Goal: Information Seeking & Learning: Learn about a topic

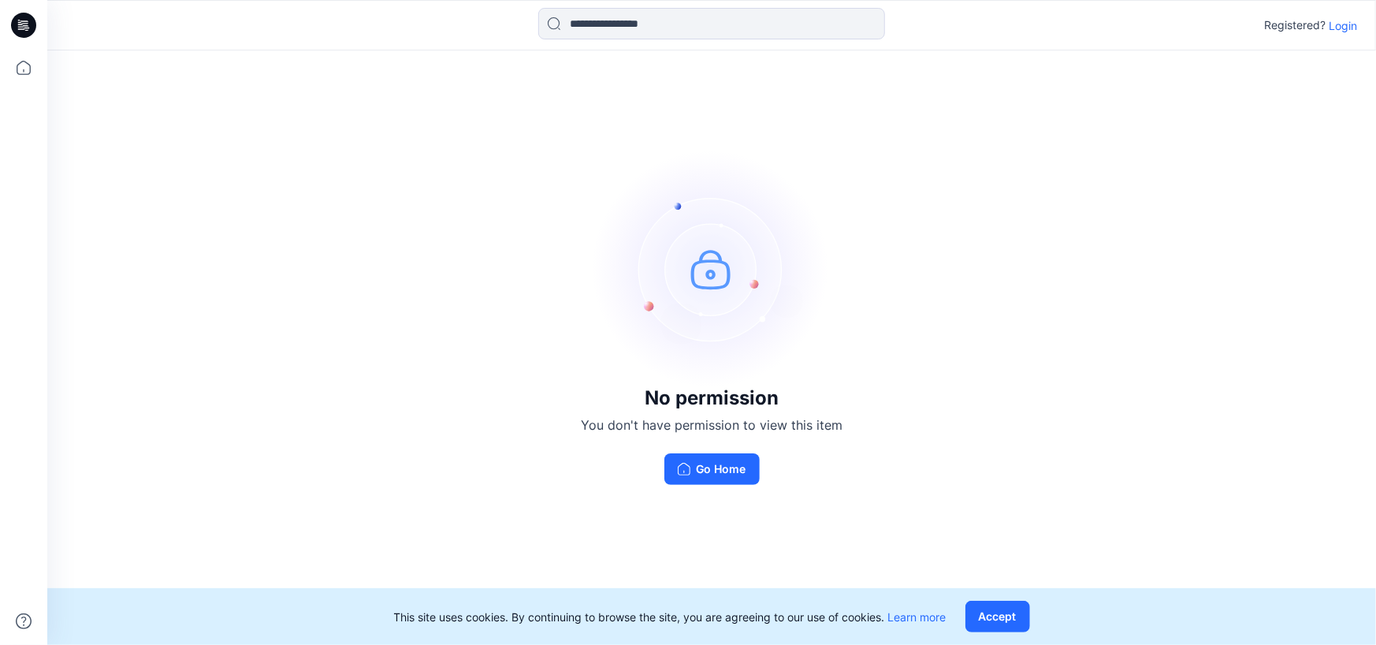
click at [1337, 23] on p "Login" at bounding box center [1342, 25] width 28 height 17
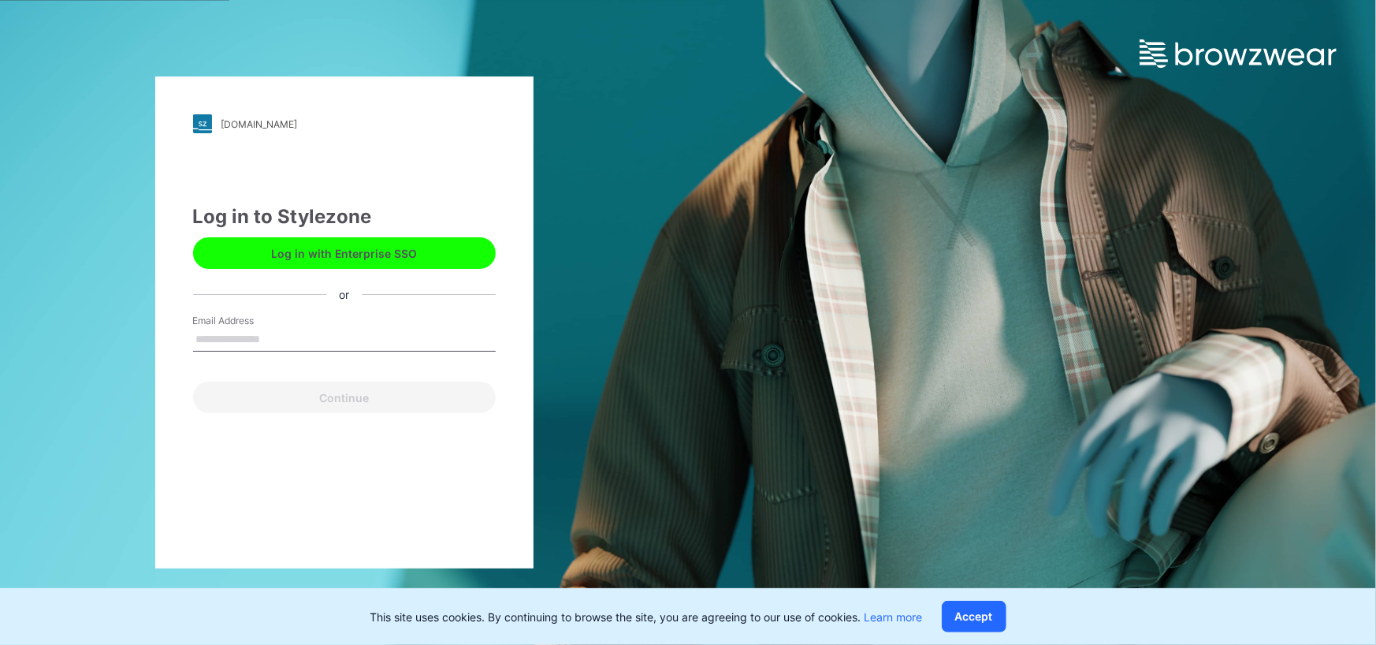
click at [314, 334] on input "Email Address" at bounding box center [344, 340] width 303 height 24
type input "**********"
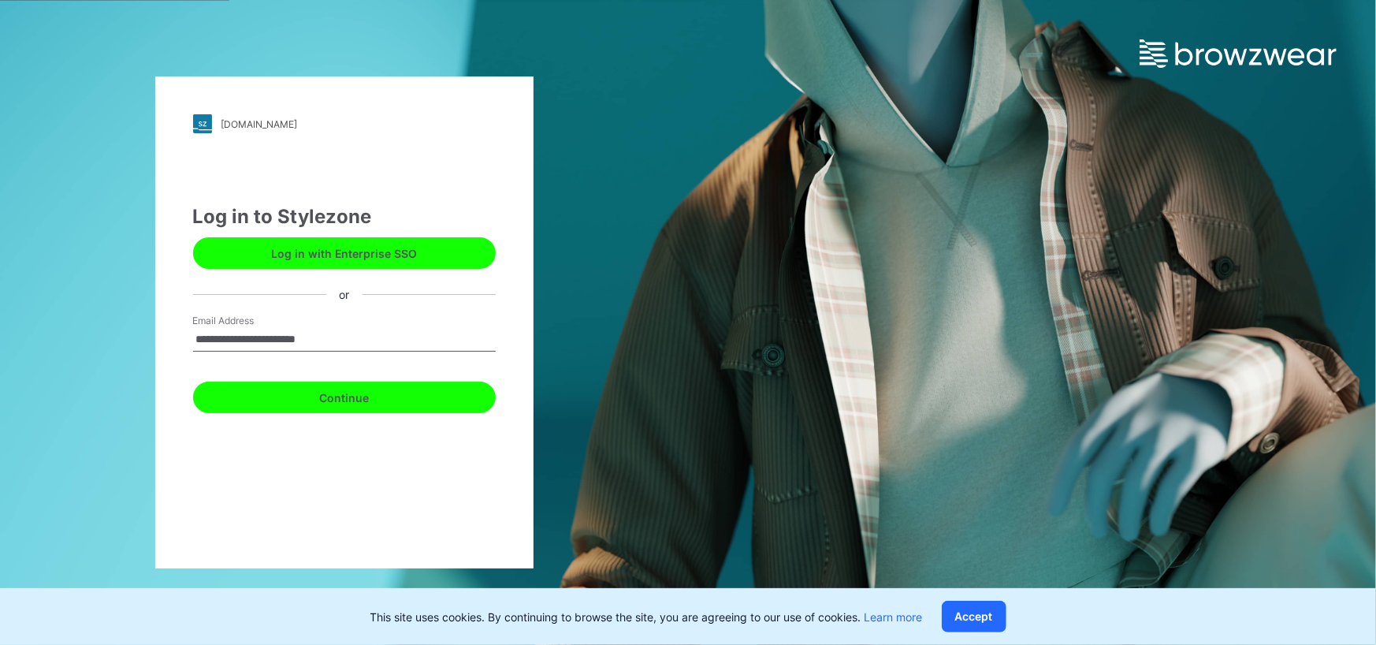
click at [307, 392] on button "Continue" at bounding box center [344, 397] width 303 height 32
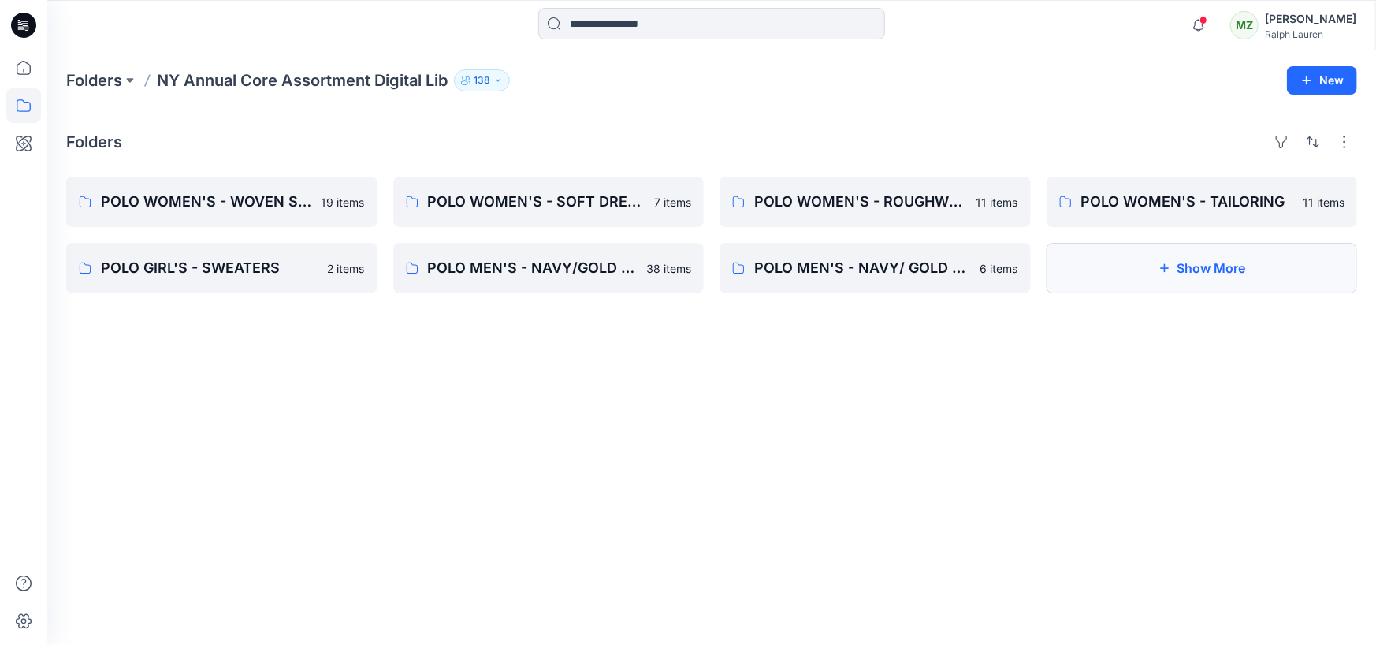
click at [1093, 277] on button "Show More" at bounding box center [1201, 268] width 311 height 50
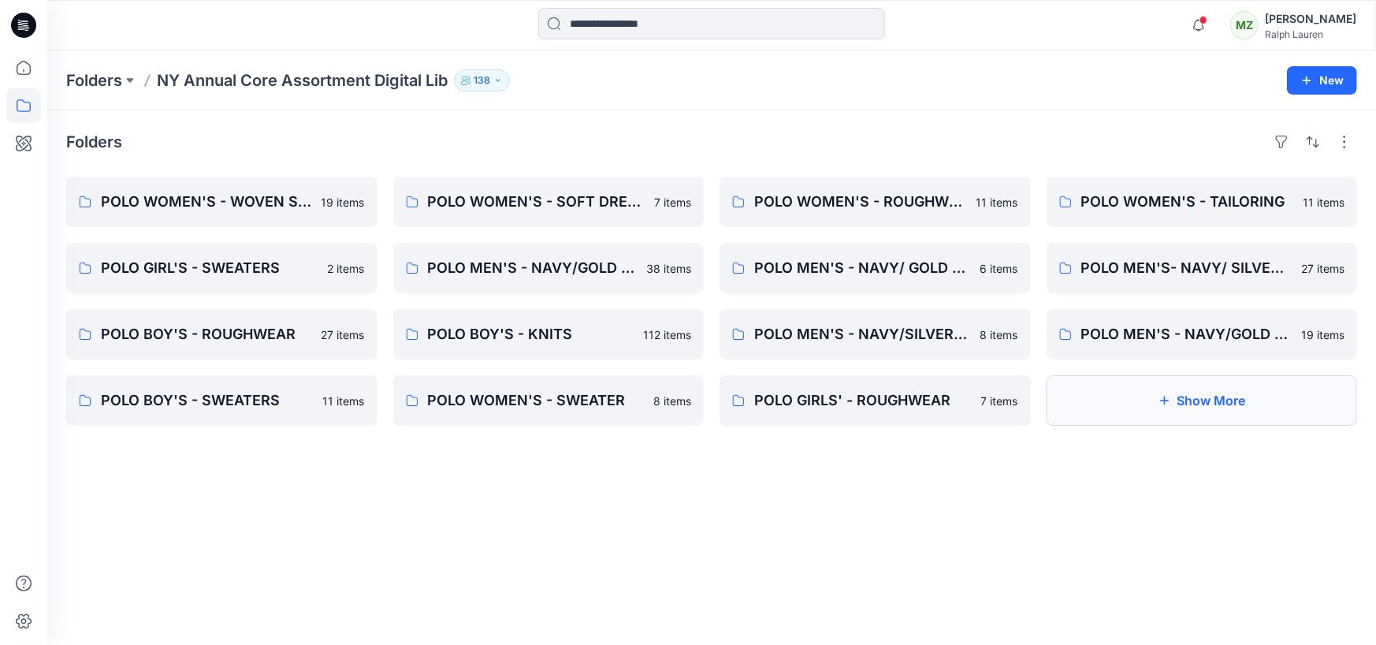
click at [1094, 415] on button "Show More" at bounding box center [1201, 400] width 311 height 50
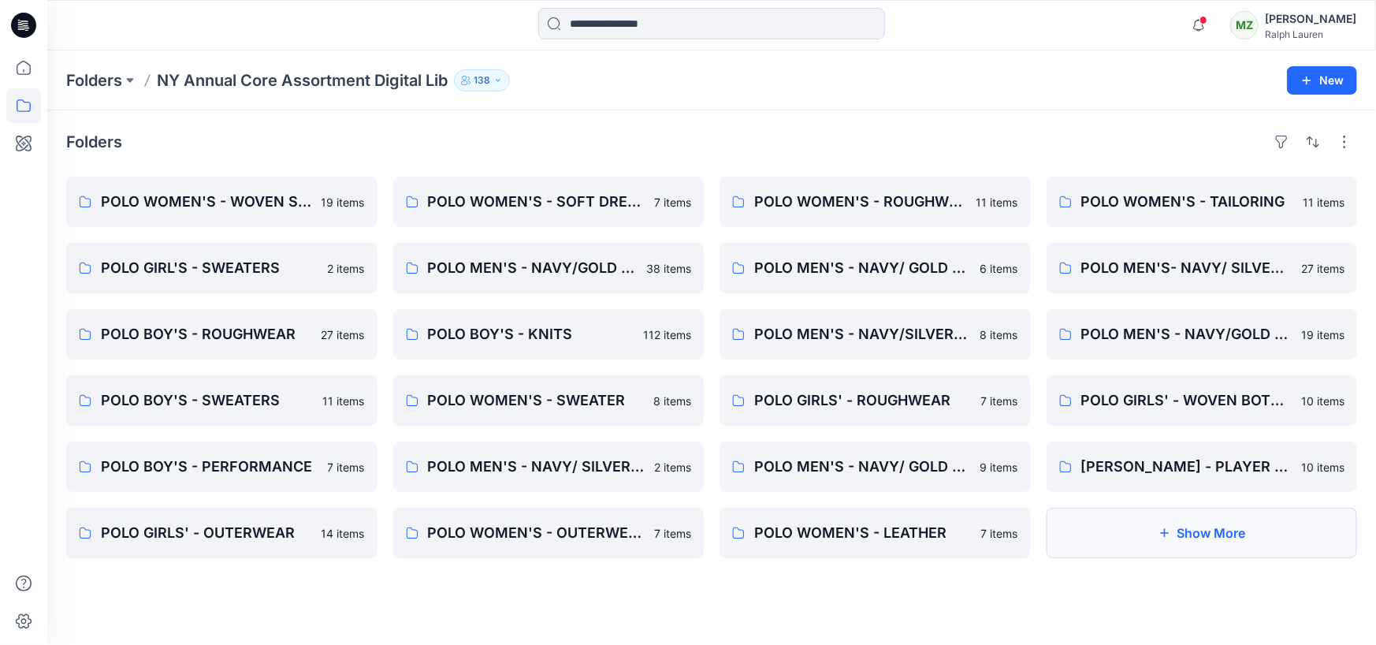
click at [1135, 527] on button "Show More" at bounding box center [1201, 532] width 311 height 50
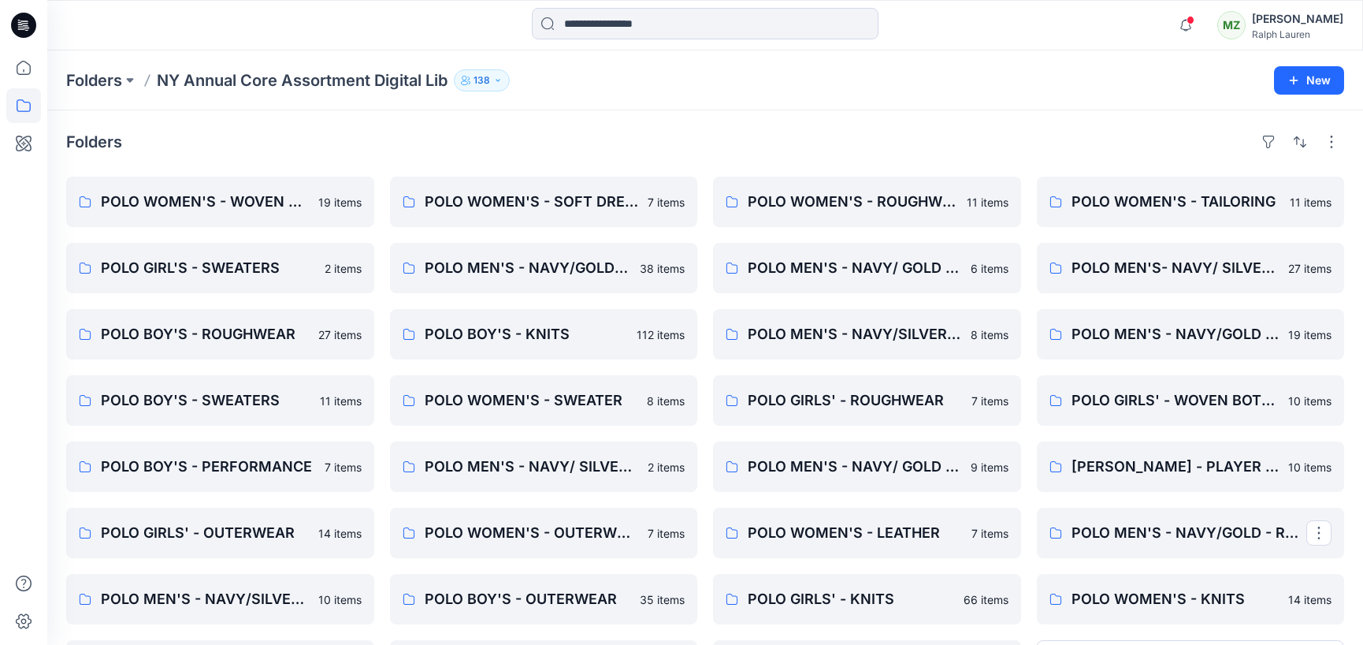
scroll to position [89, 0]
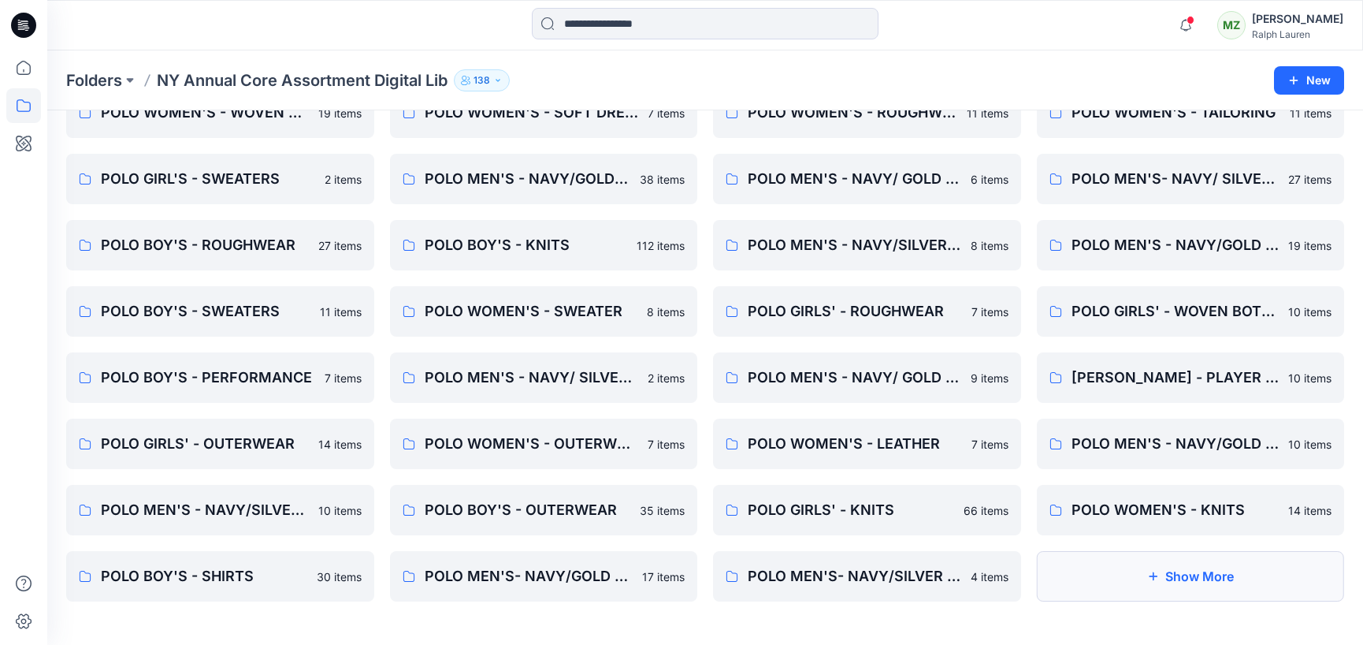
click at [1189, 569] on button "Show More" at bounding box center [1191, 576] width 308 height 50
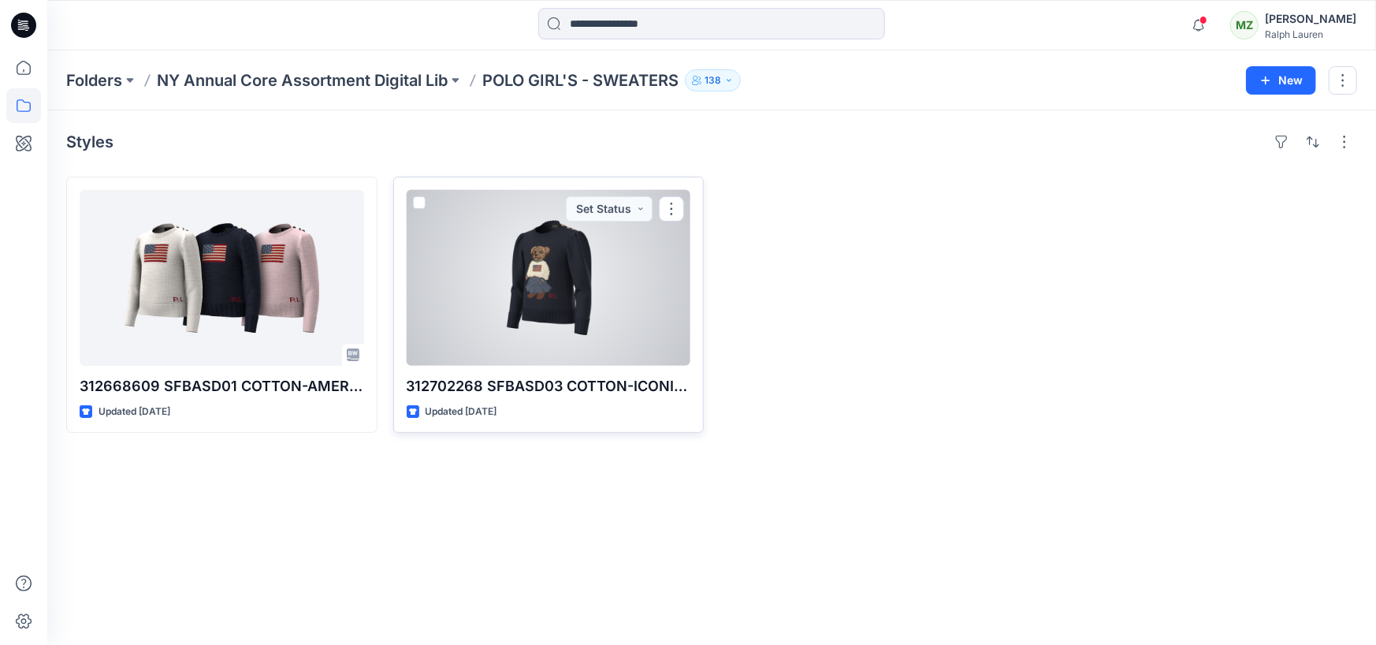
click at [637, 258] on div at bounding box center [549, 278] width 284 height 176
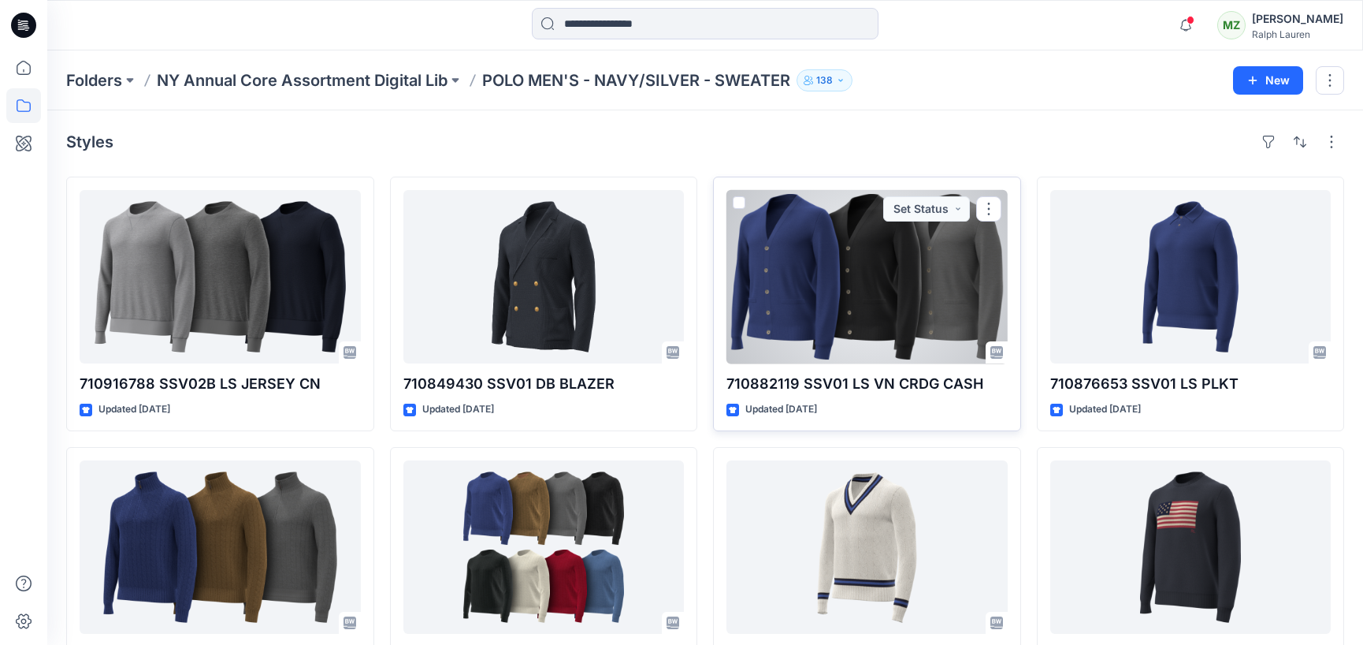
scroll to position [75, 0]
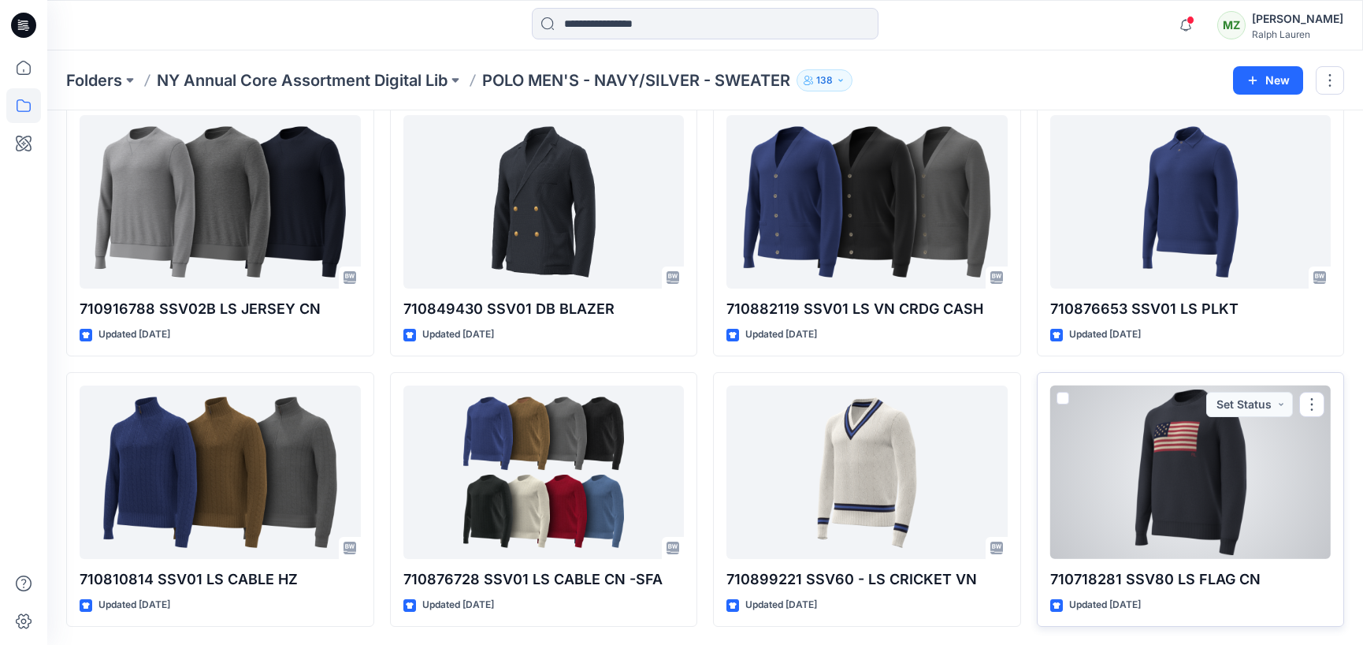
click at [1126, 497] on div at bounding box center [1190, 471] width 281 height 173
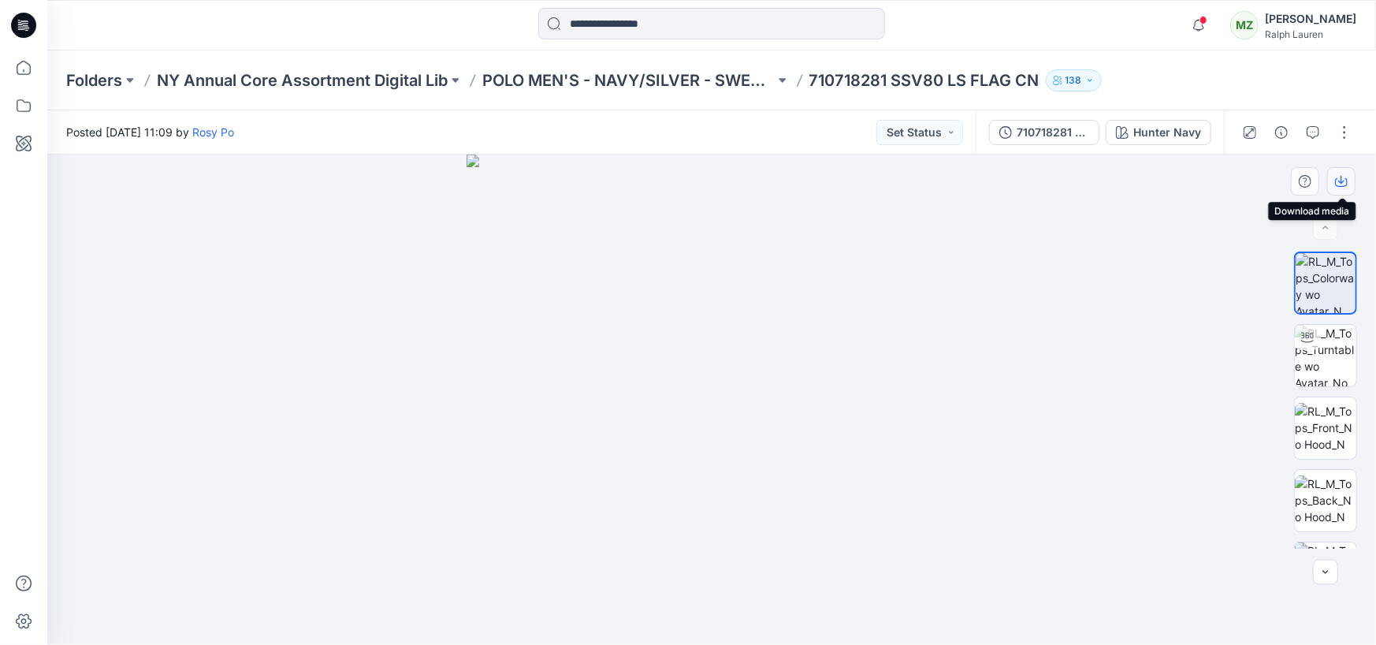
click at [1342, 190] on button "button" at bounding box center [1341, 181] width 28 height 28
click at [1340, 178] on icon "button" at bounding box center [1341, 181] width 13 height 13
click at [570, 130] on div "Posted Tuesday, January 07, 2025 11:09 by Rosy Po Set Status" at bounding box center [511, 131] width 928 height 43
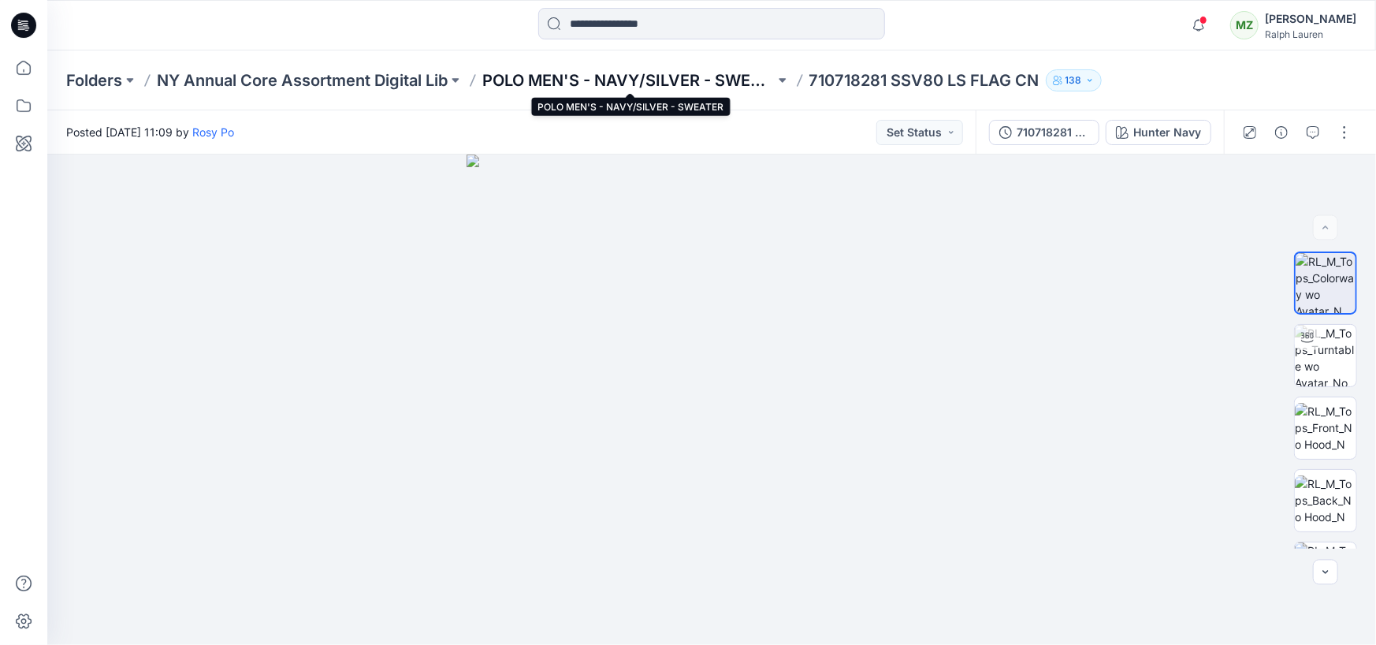
click at [684, 80] on p "POLO MEN'S - NAVY/SILVER - SWEATER" at bounding box center [628, 80] width 292 height 22
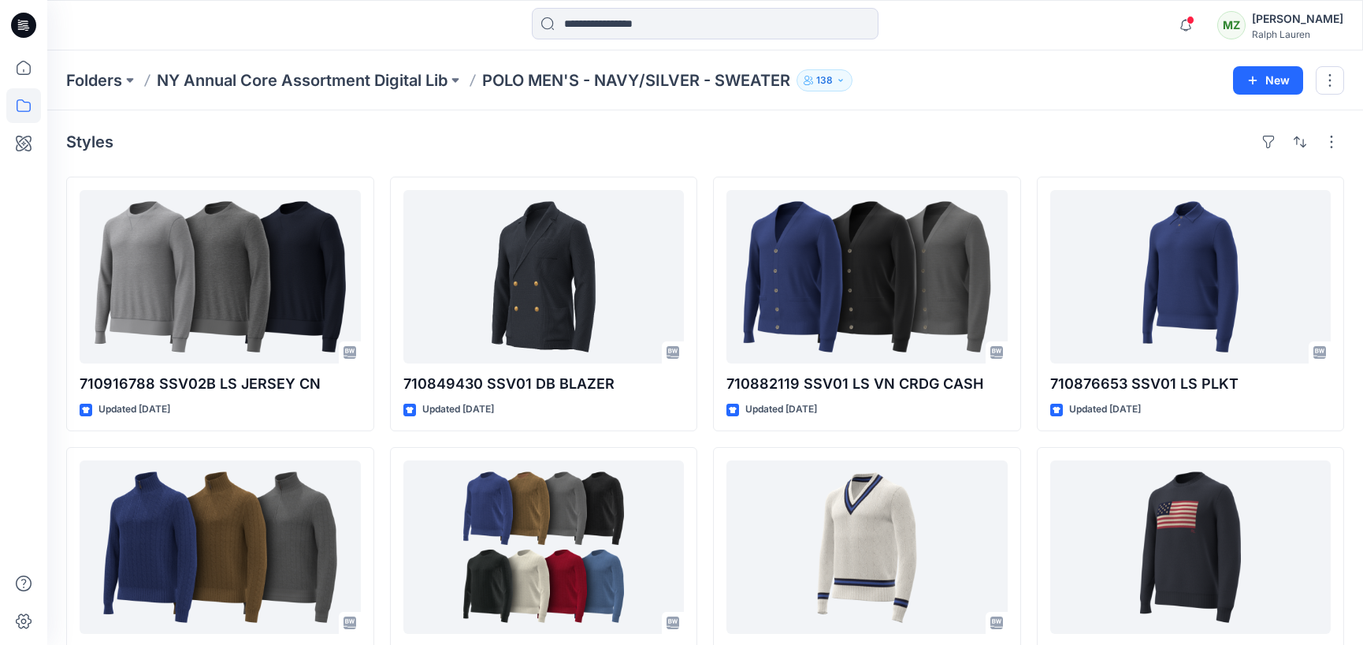
scroll to position [75, 0]
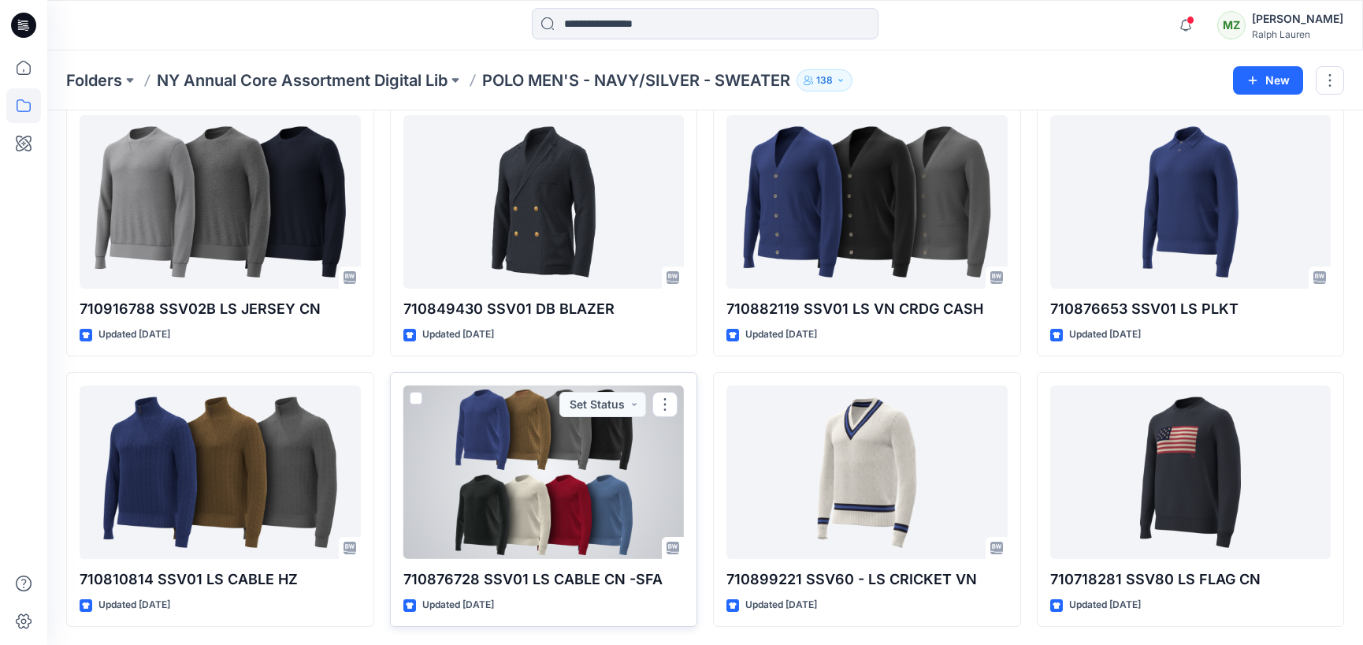
click at [535, 522] on div at bounding box center [543, 471] width 281 height 173
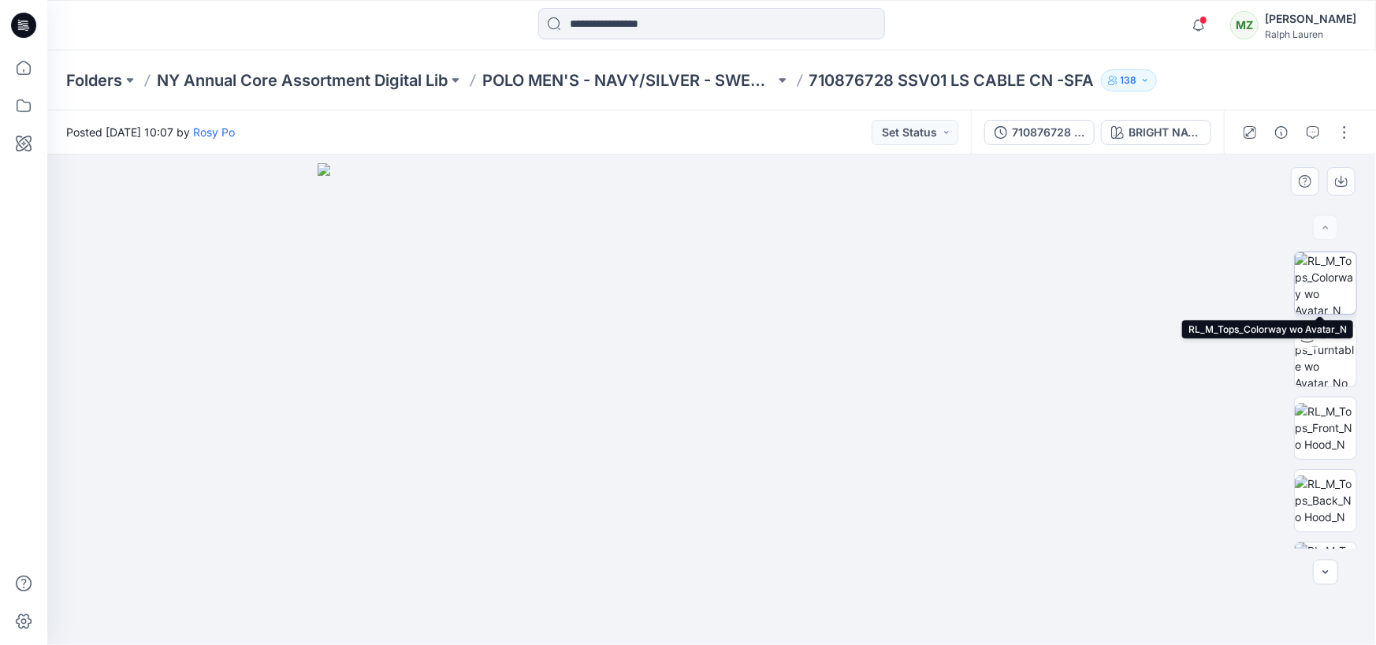
click at [1309, 277] on img at bounding box center [1325, 282] width 61 height 61
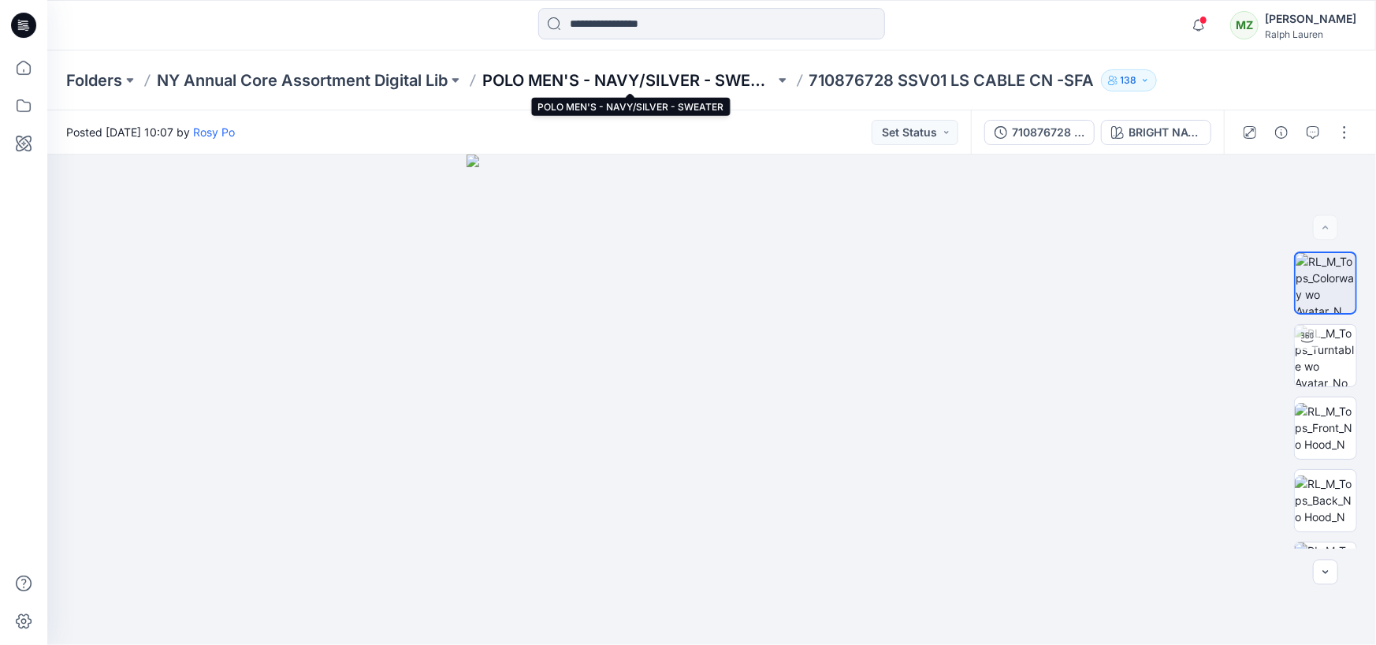
click at [693, 78] on p "POLO MEN'S - NAVY/SILVER - SWEATER" at bounding box center [628, 80] width 292 height 22
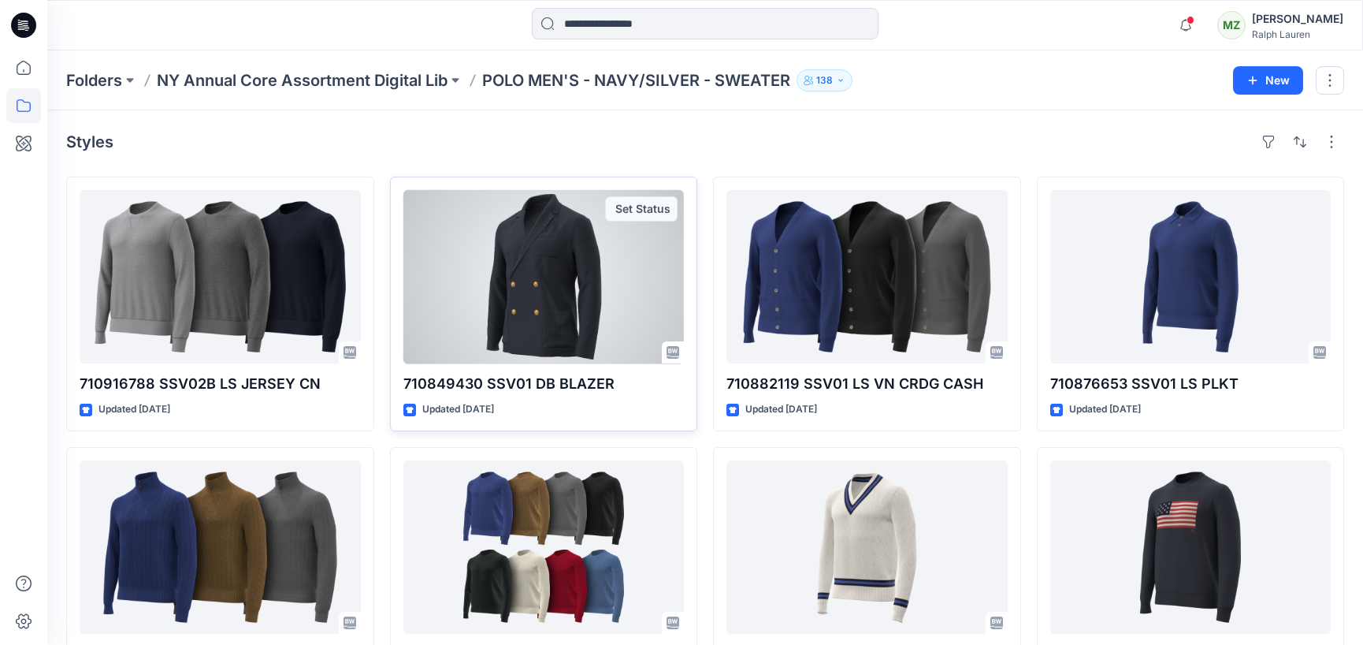
scroll to position [75, 0]
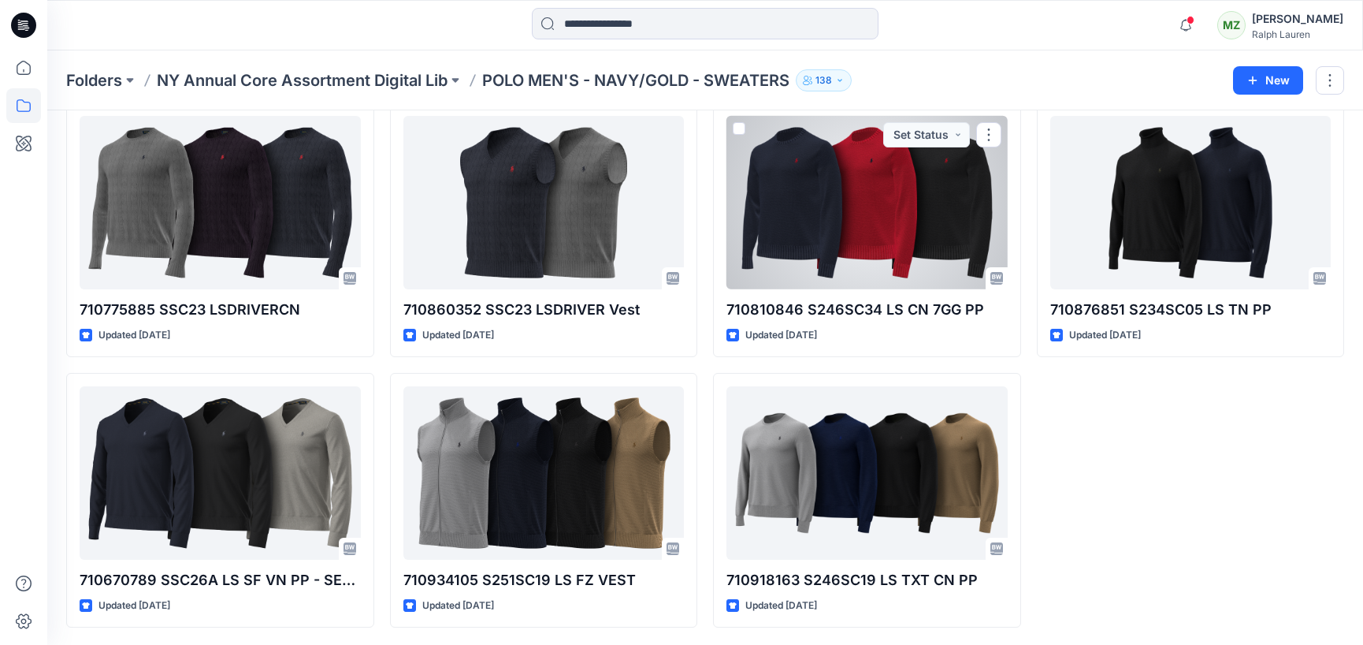
scroll to position [884, 0]
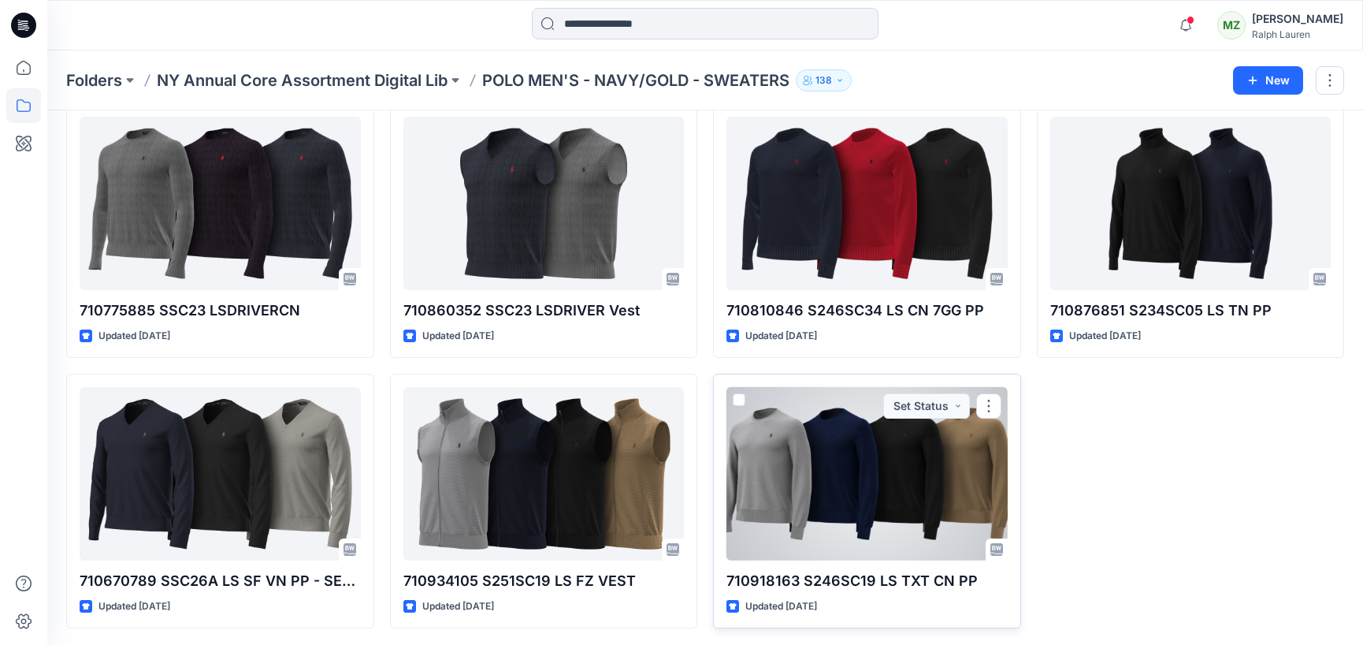
click at [835, 475] on div at bounding box center [866, 473] width 281 height 173
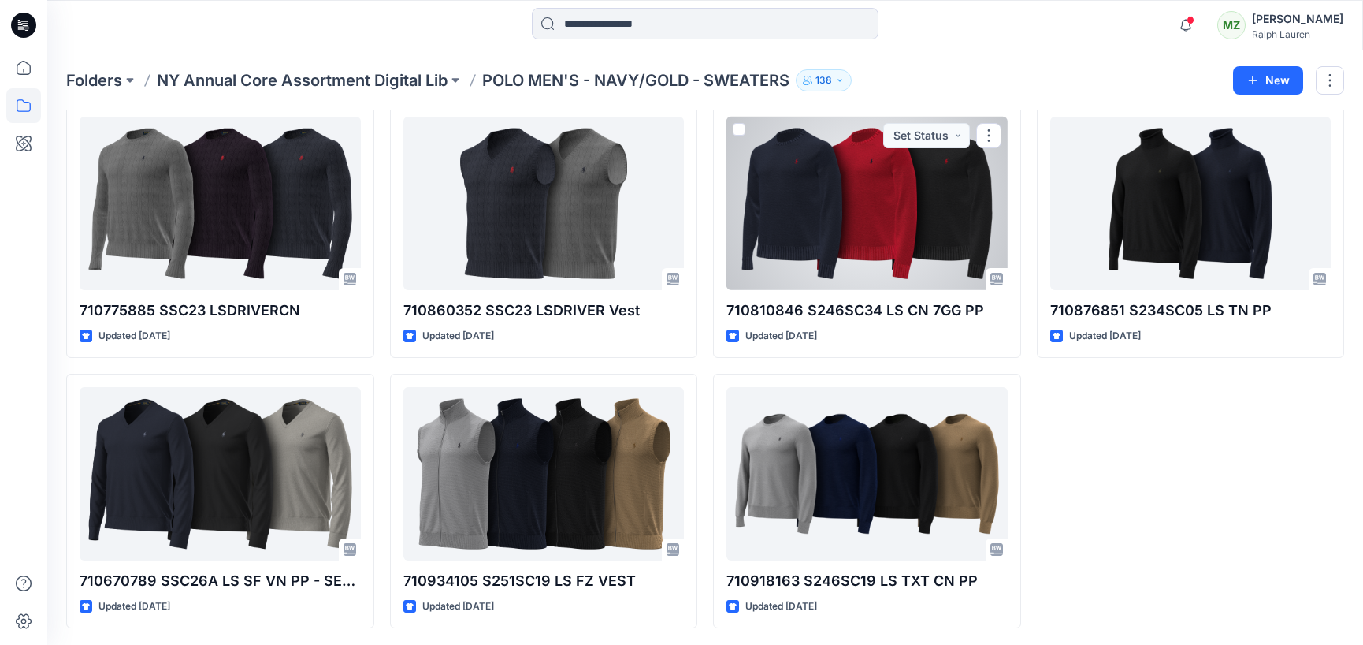
scroll to position [885, 0]
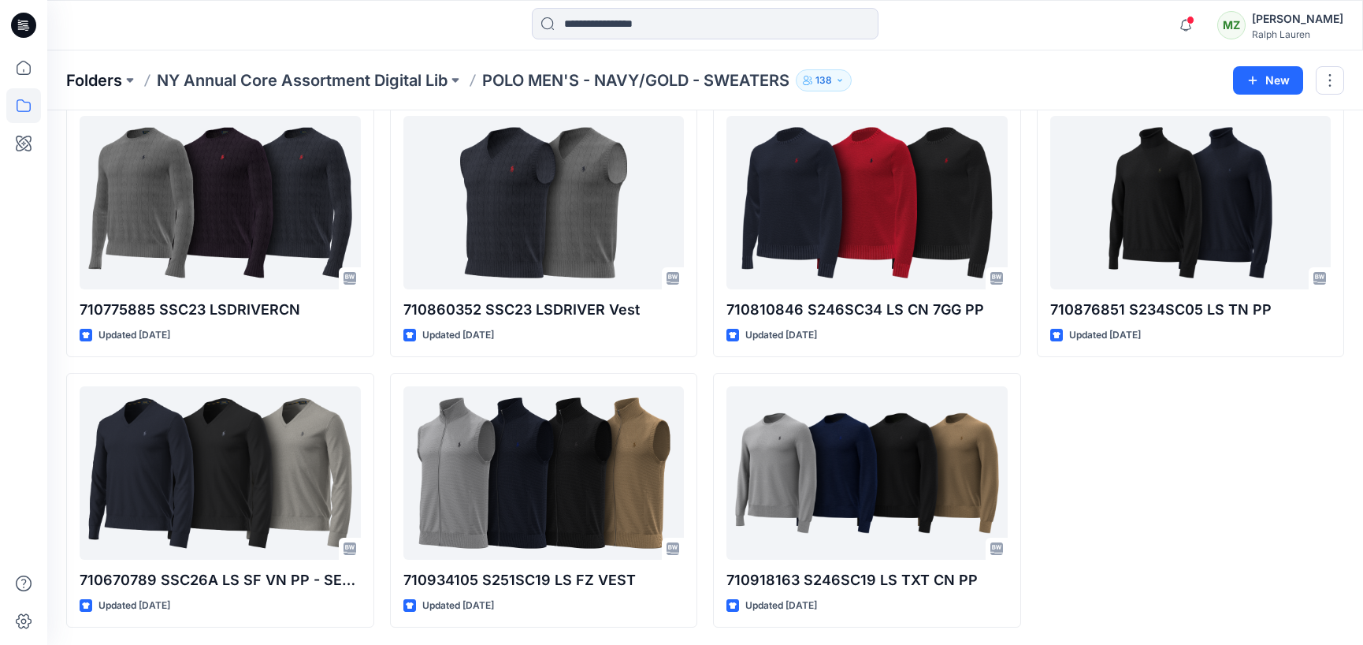
click at [101, 84] on p "Folders" at bounding box center [94, 80] width 56 height 22
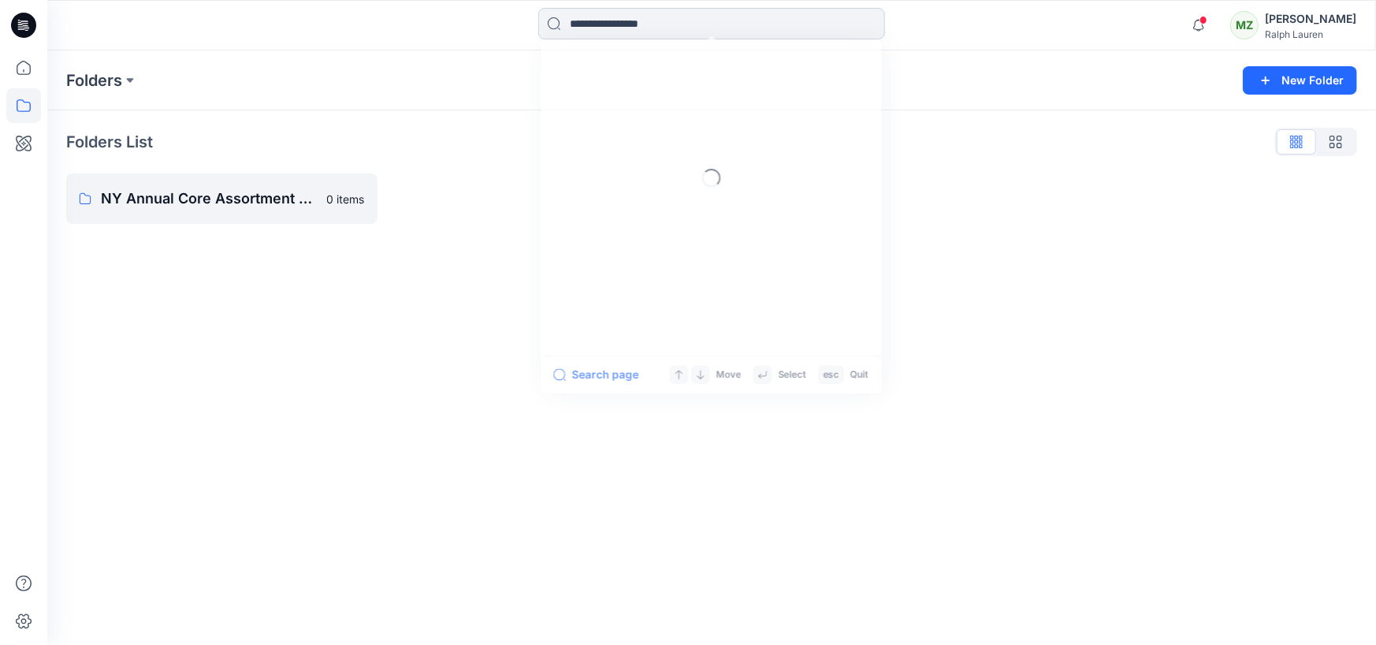
click at [619, 24] on input at bounding box center [711, 24] width 347 height 32
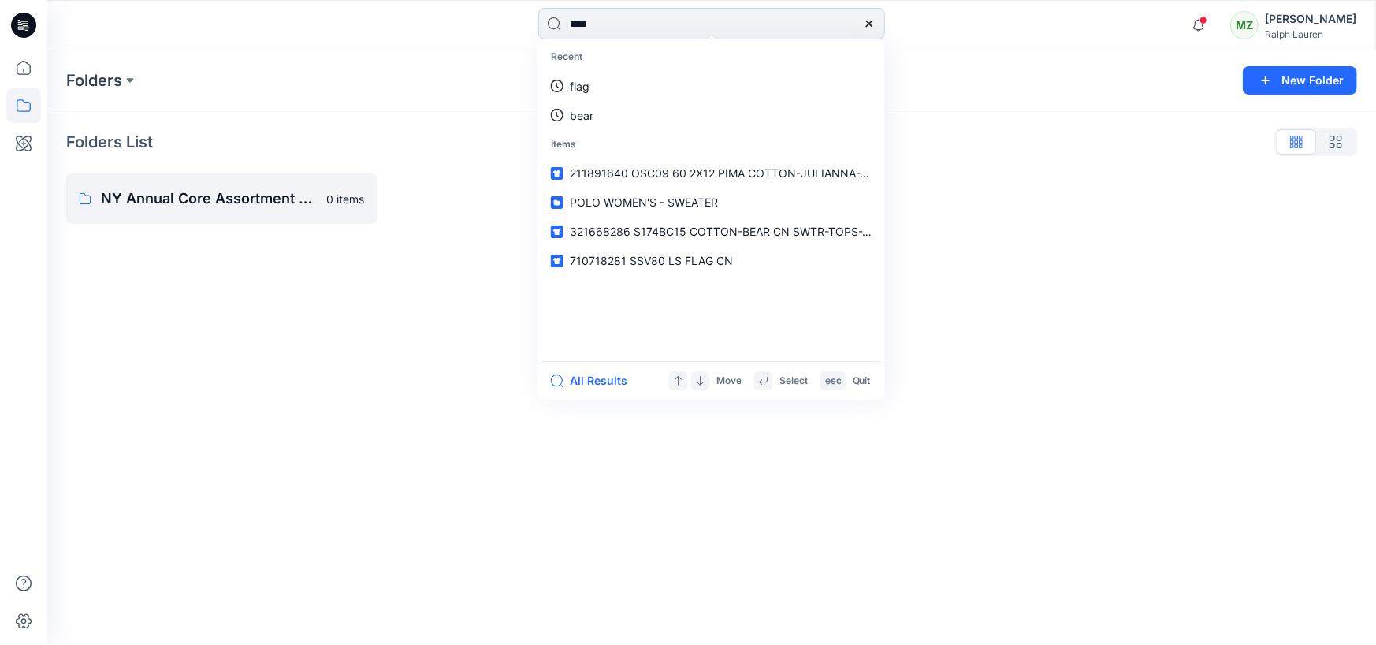
type input "*****"
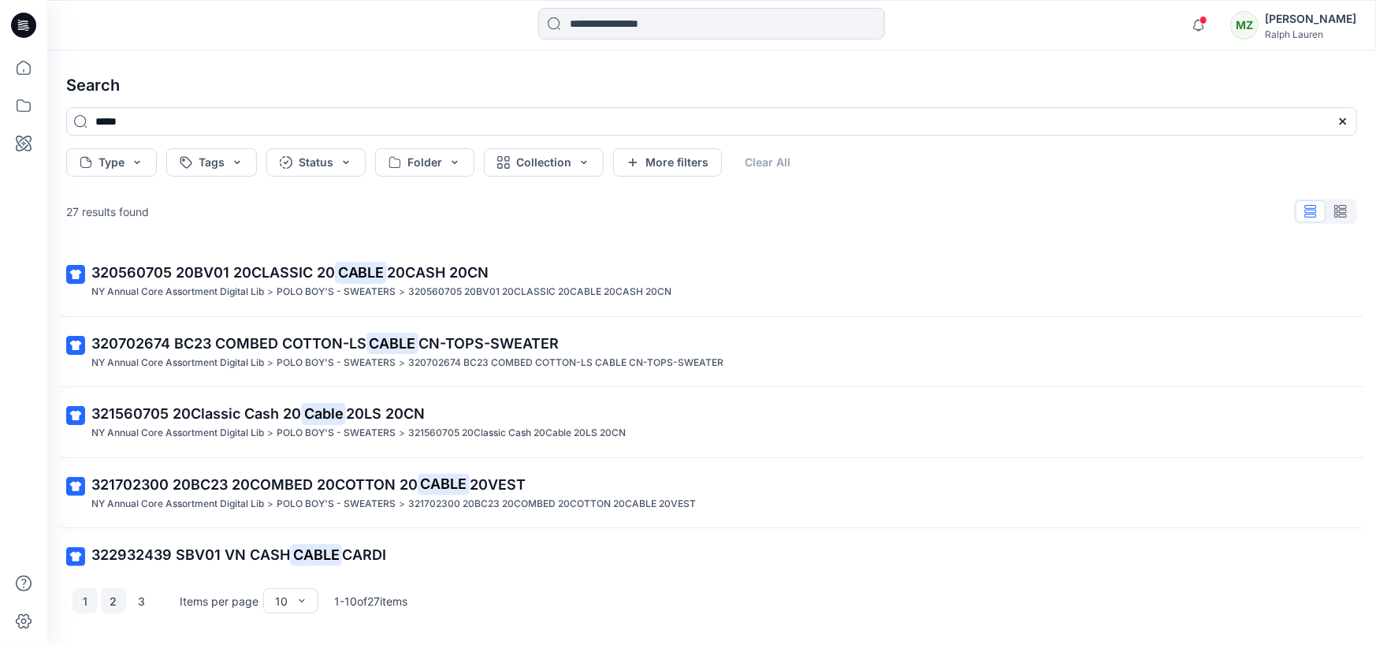
click at [118, 598] on button "2" at bounding box center [113, 600] width 25 height 25
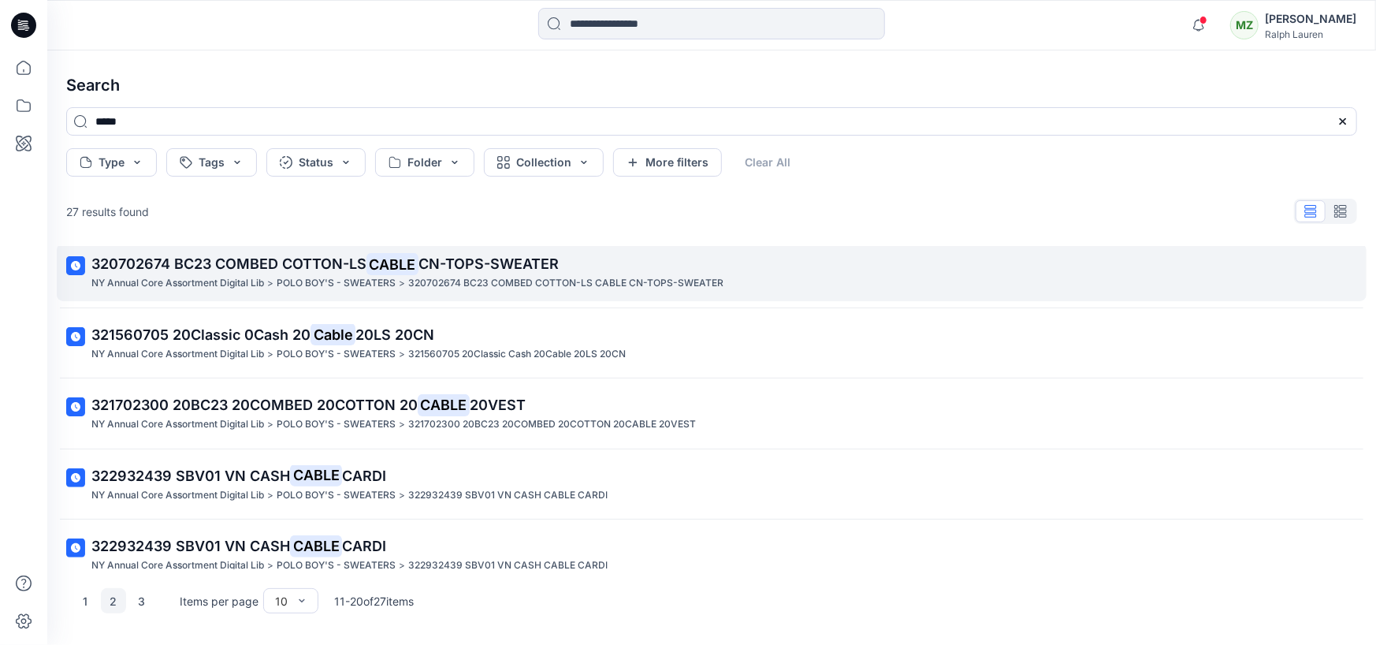
scroll to position [381, 0]
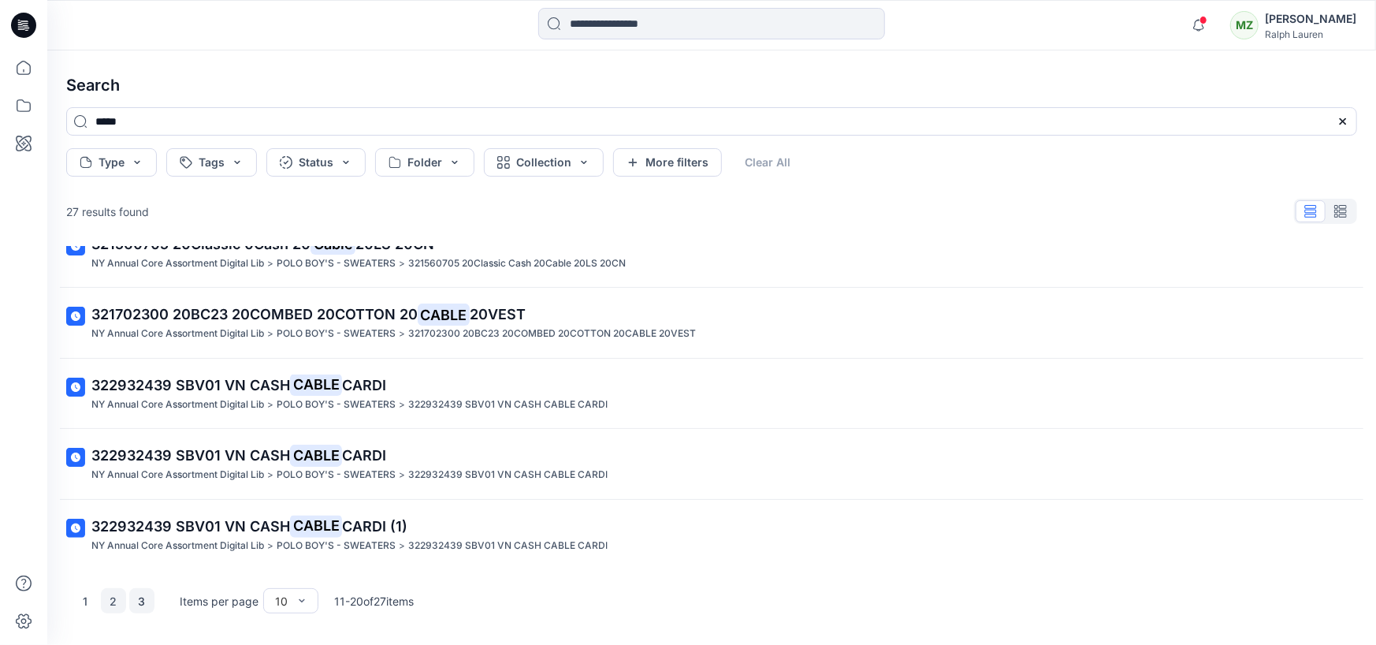
click at [142, 608] on button "3" at bounding box center [141, 600] width 25 height 25
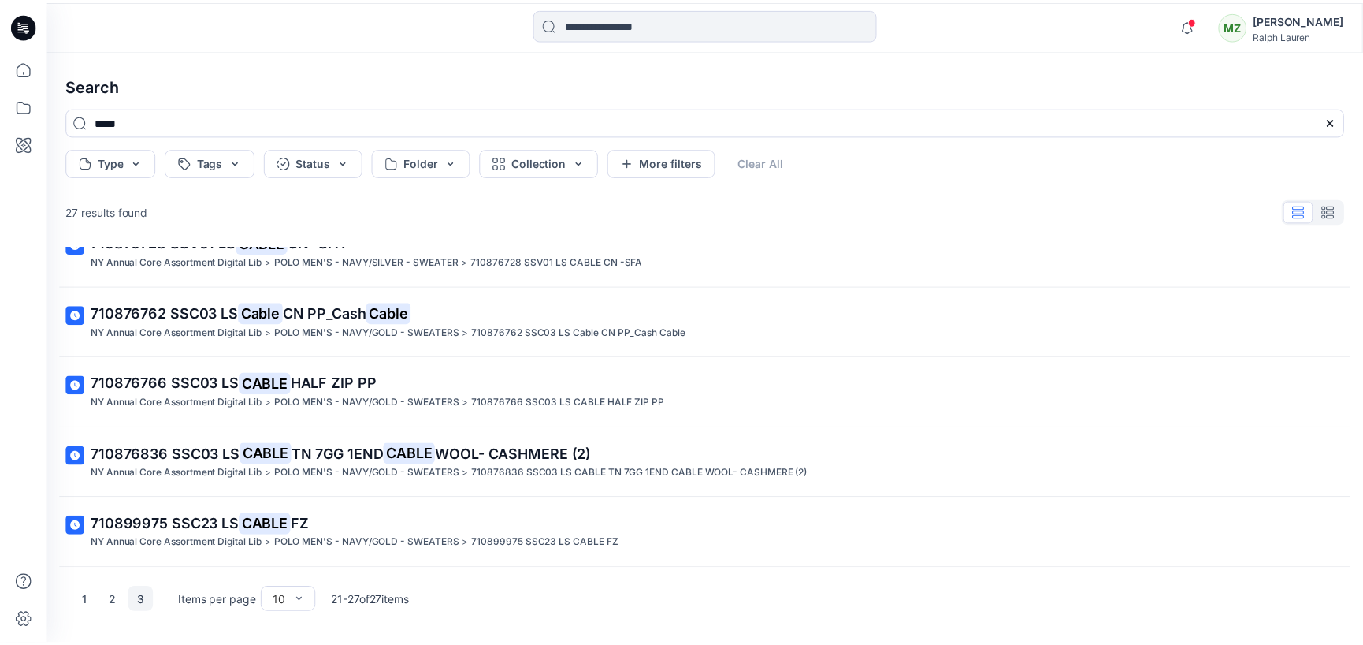
scroll to position [170, 0]
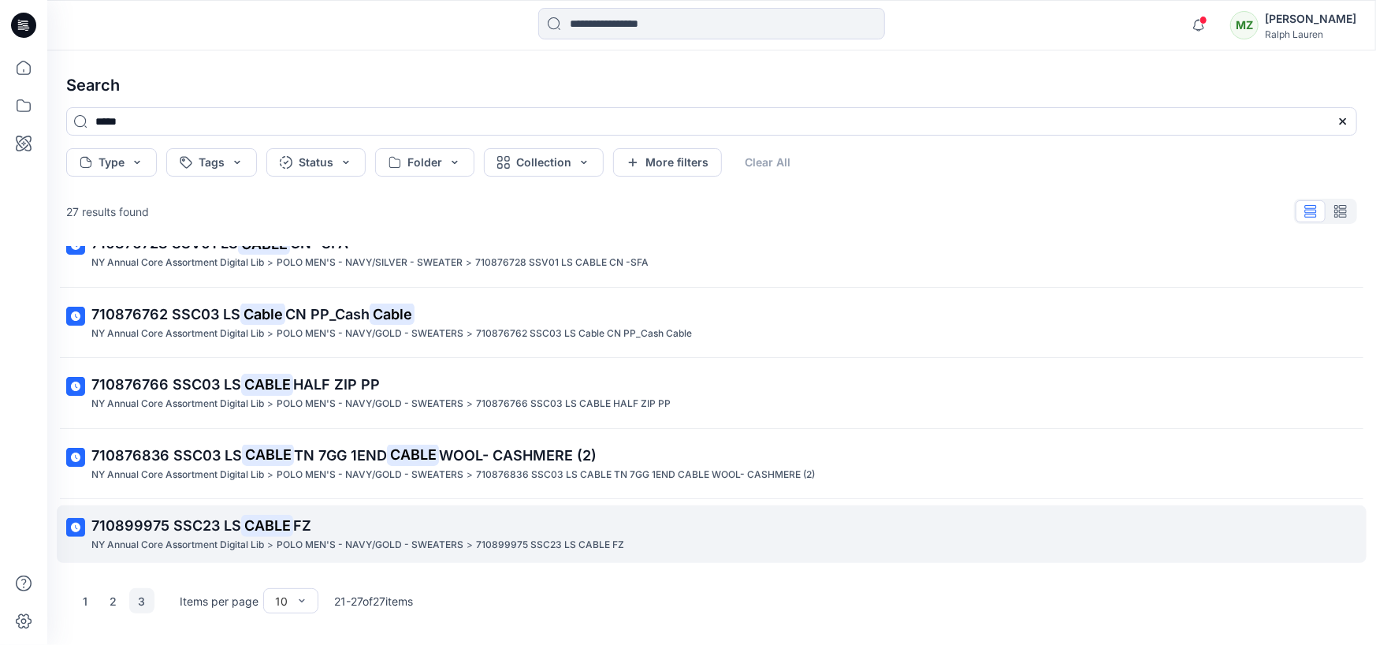
click at [199, 524] on span "710899975 SSC23 LS" at bounding box center [166, 525] width 150 height 17
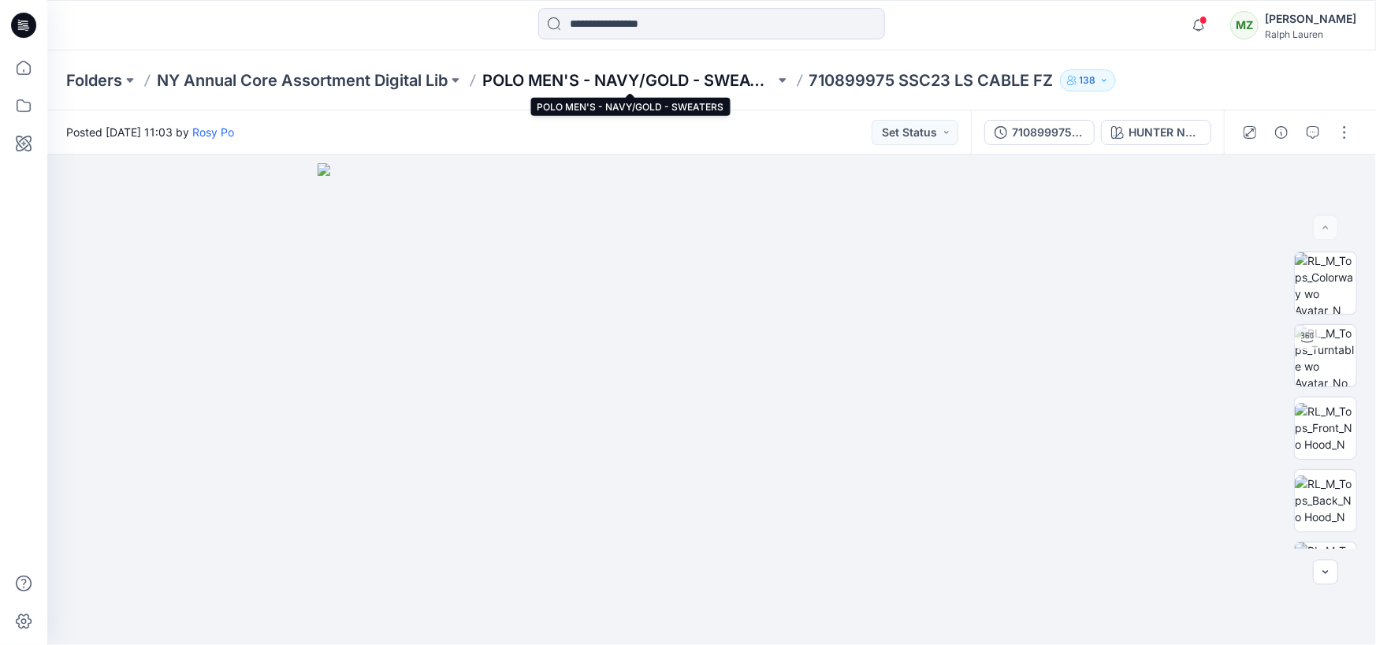
click at [688, 76] on p "POLO MEN'S - NAVY/GOLD - SWEATERS" at bounding box center [628, 80] width 292 height 22
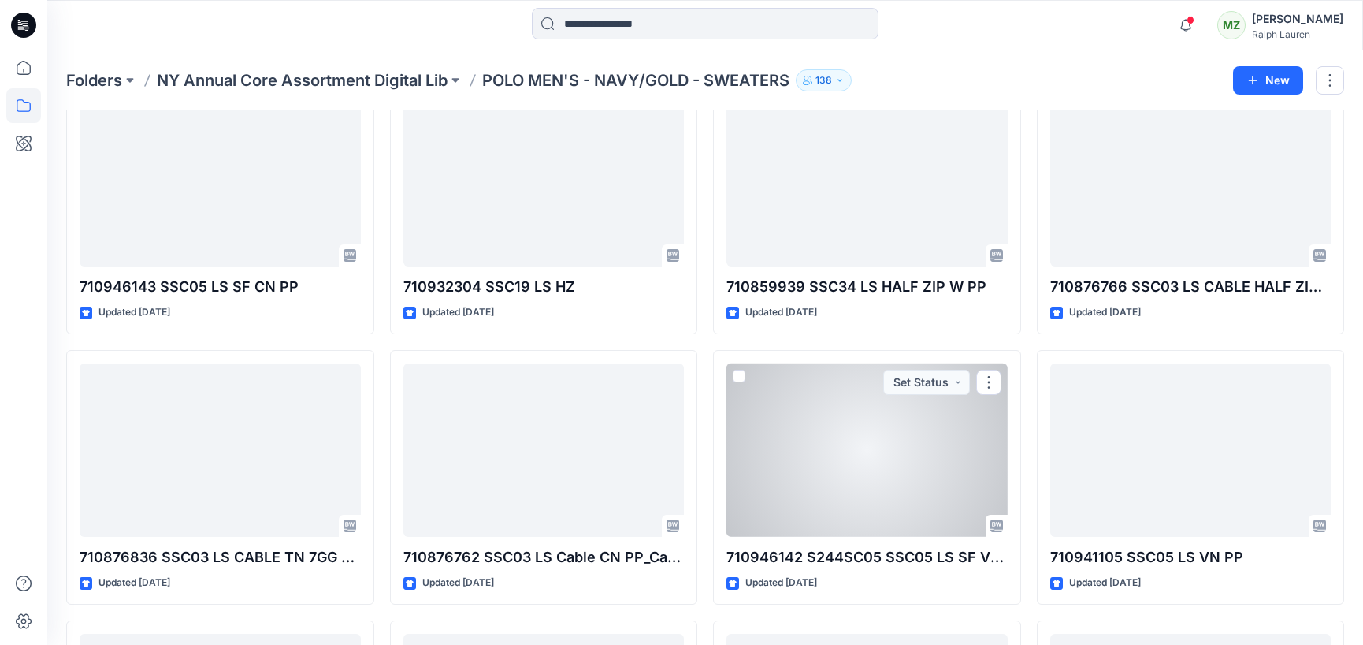
scroll to position [92, 0]
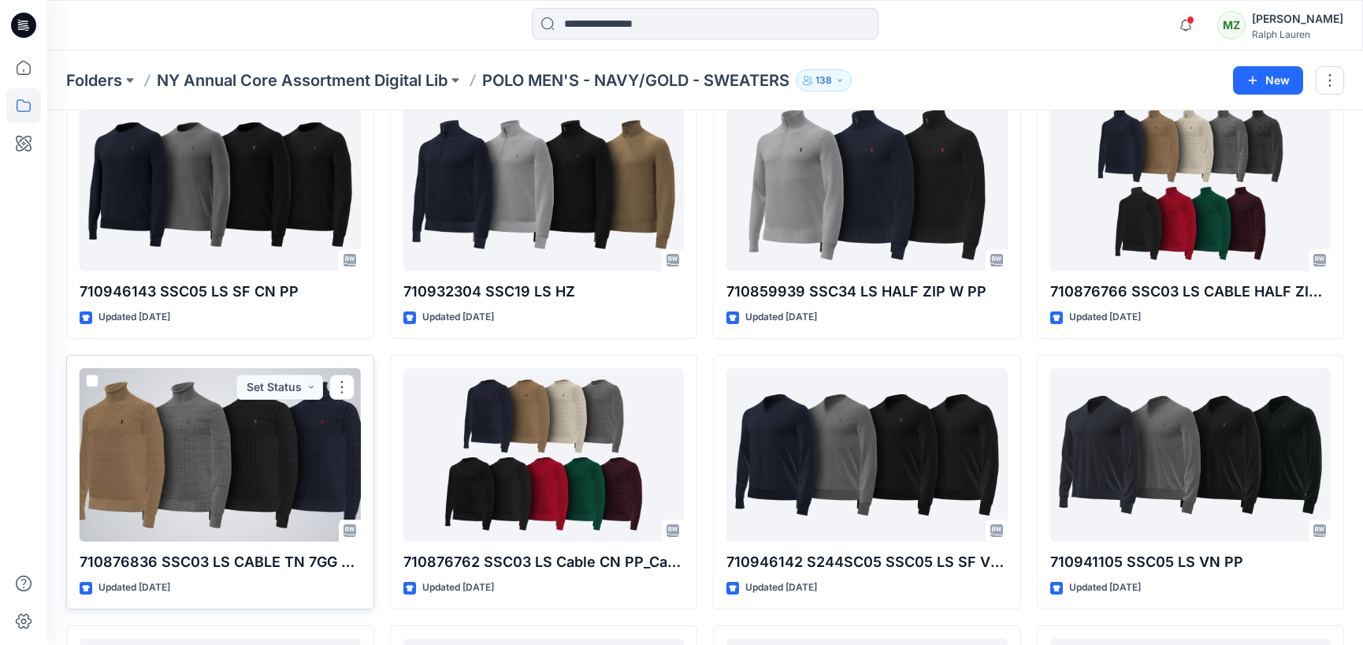
click at [261, 492] on div at bounding box center [220, 454] width 281 height 173
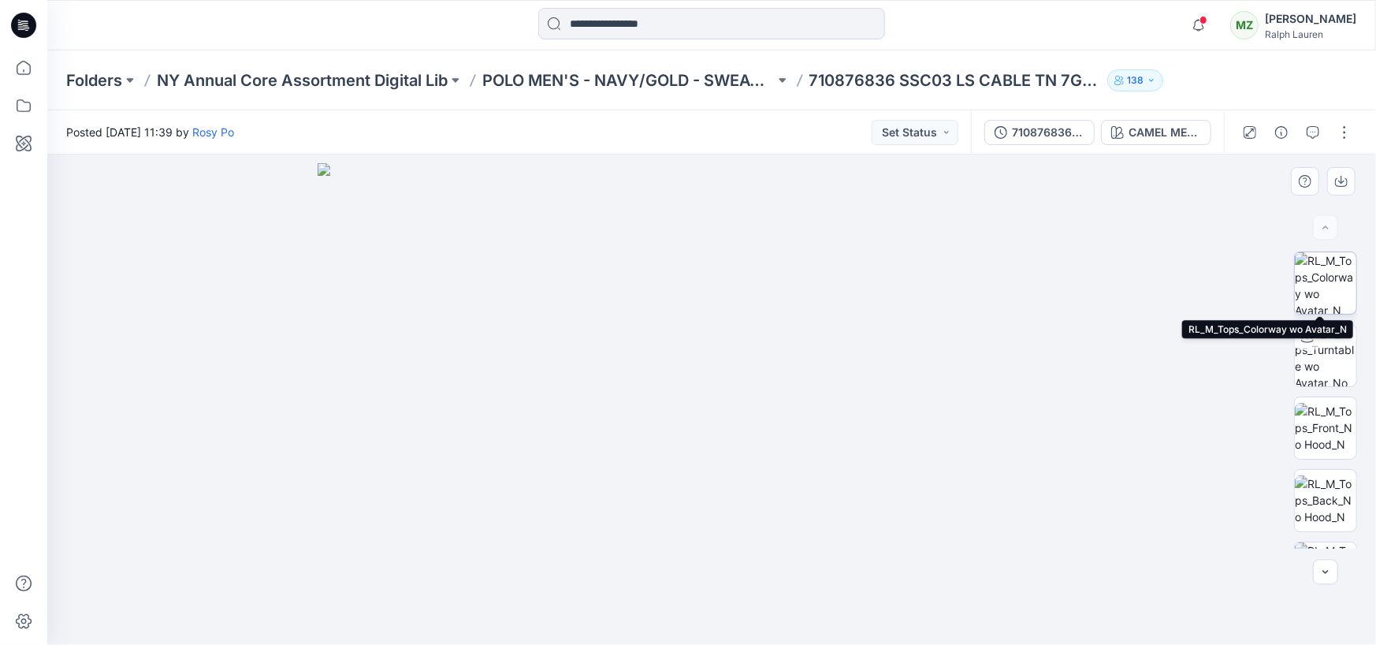
click at [1316, 289] on img at bounding box center [1325, 282] width 61 height 61
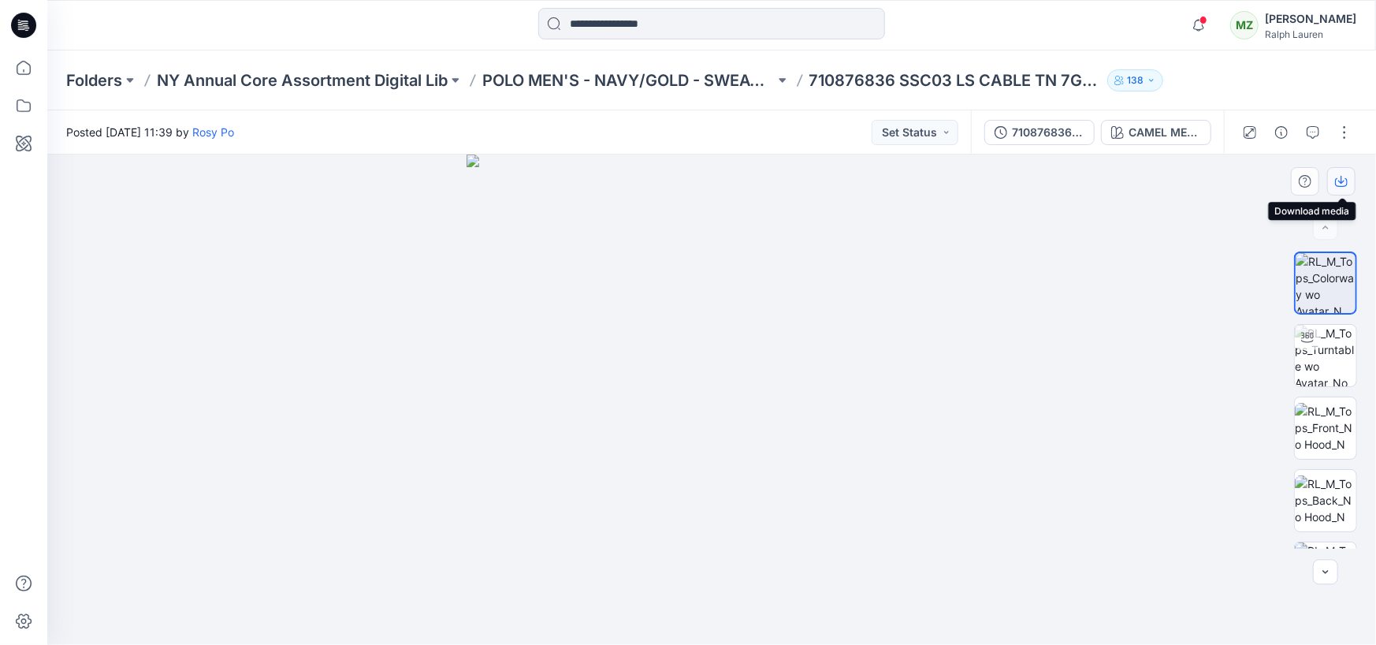
click at [1340, 188] on button "button" at bounding box center [1341, 181] width 28 height 28
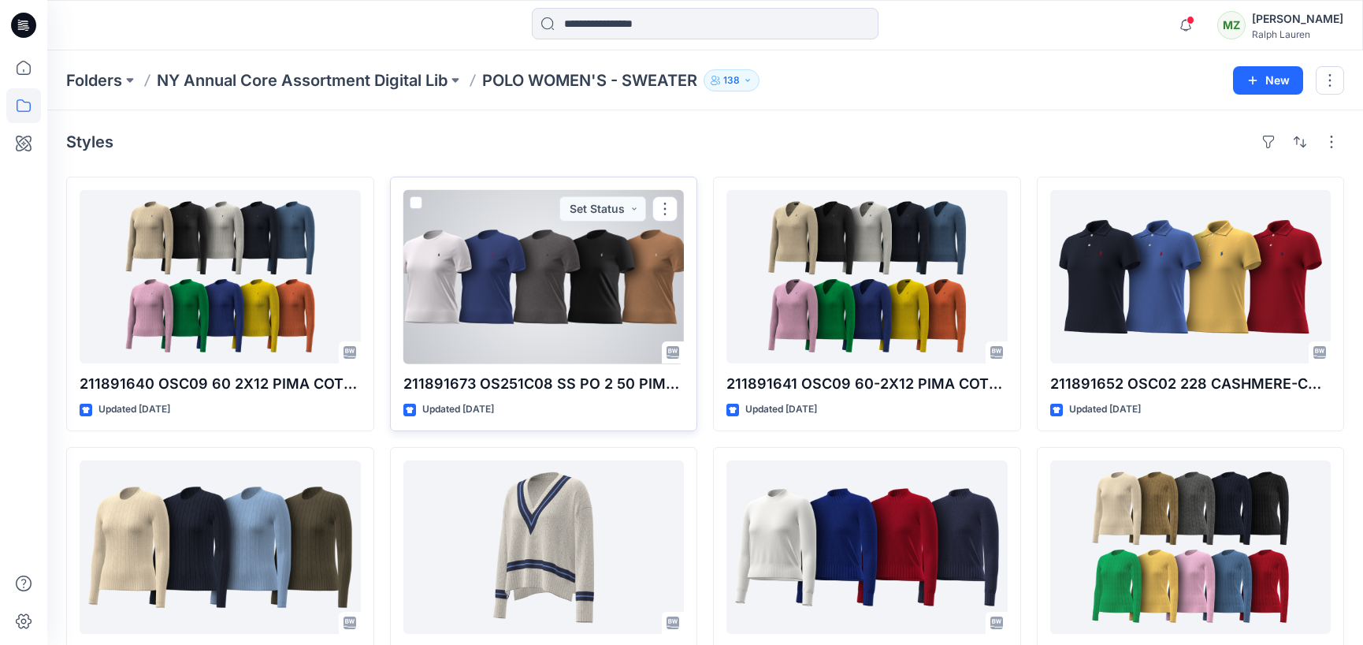
scroll to position [75, 0]
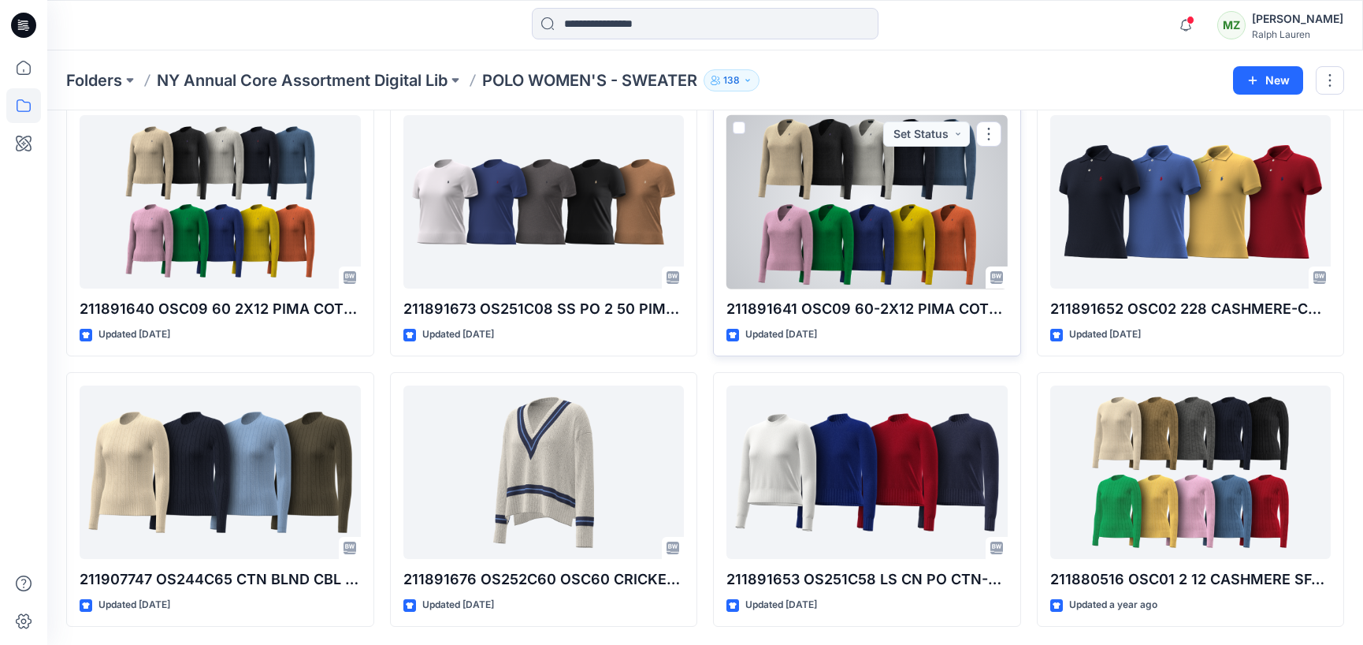
click at [824, 268] on div at bounding box center [866, 201] width 281 height 173
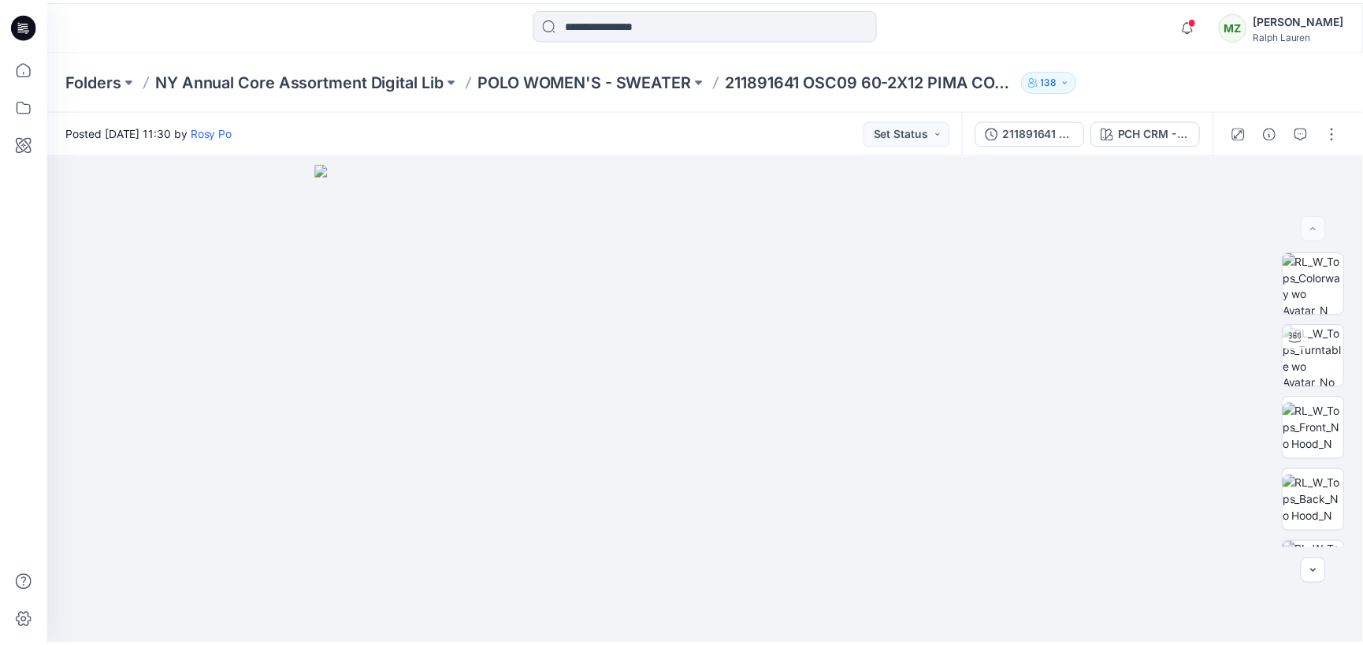
scroll to position [75, 0]
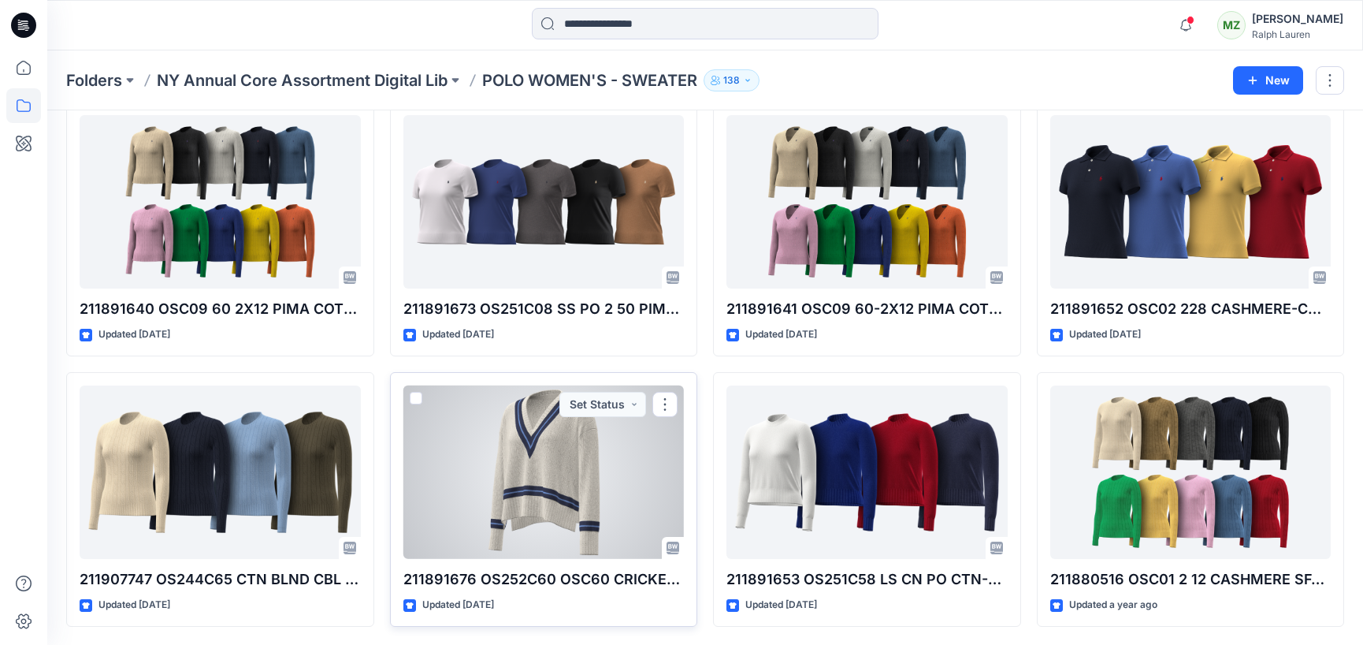
click at [485, 494] on div at bounding box center [543, 471] width 281 height 173
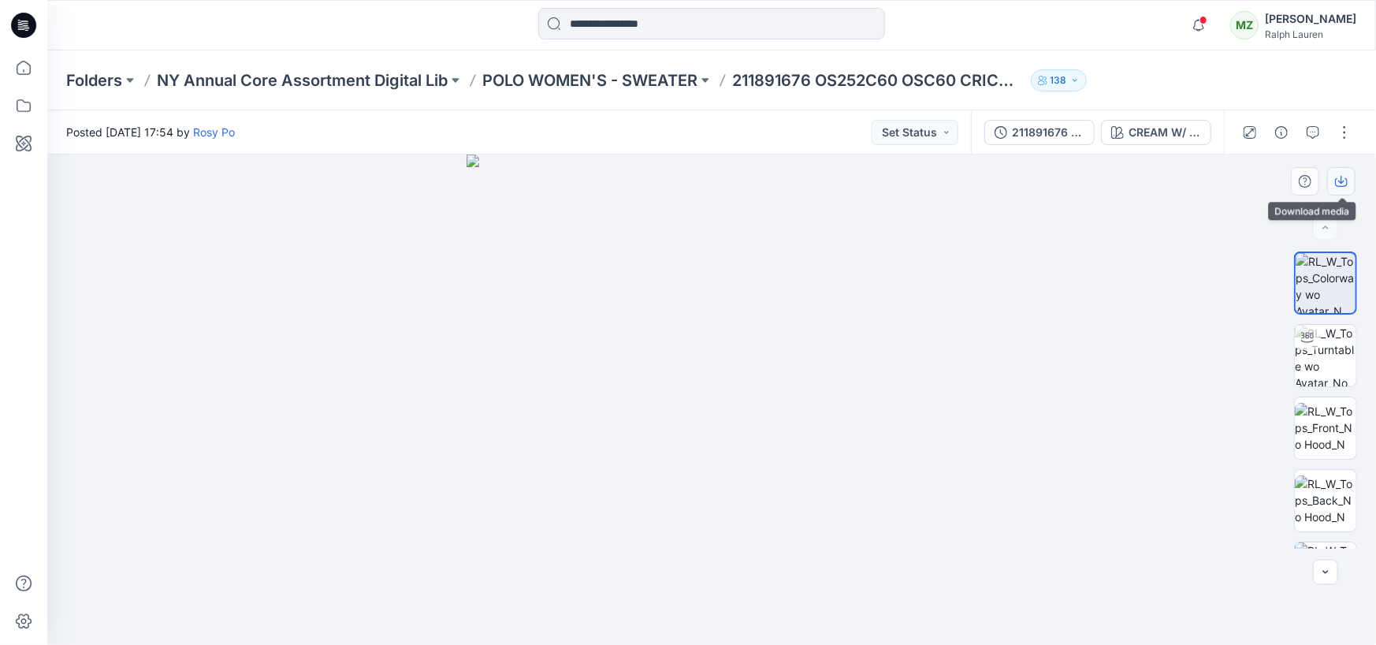
click at [1340, 182] on icon "button" at bounding box center [1341, 180] width 6 height 8
click at [1340, 183] on icon "button" at bounding box center [1341, 181] width 13 height 13
click at [1338, 186] on icon "button" at bounding box center [1341, 182] width 13 height 9
click at [644, 74] on p "POLO WOMEN'S - SWEATER" at bounding box center [589, 80] width 215 height 22
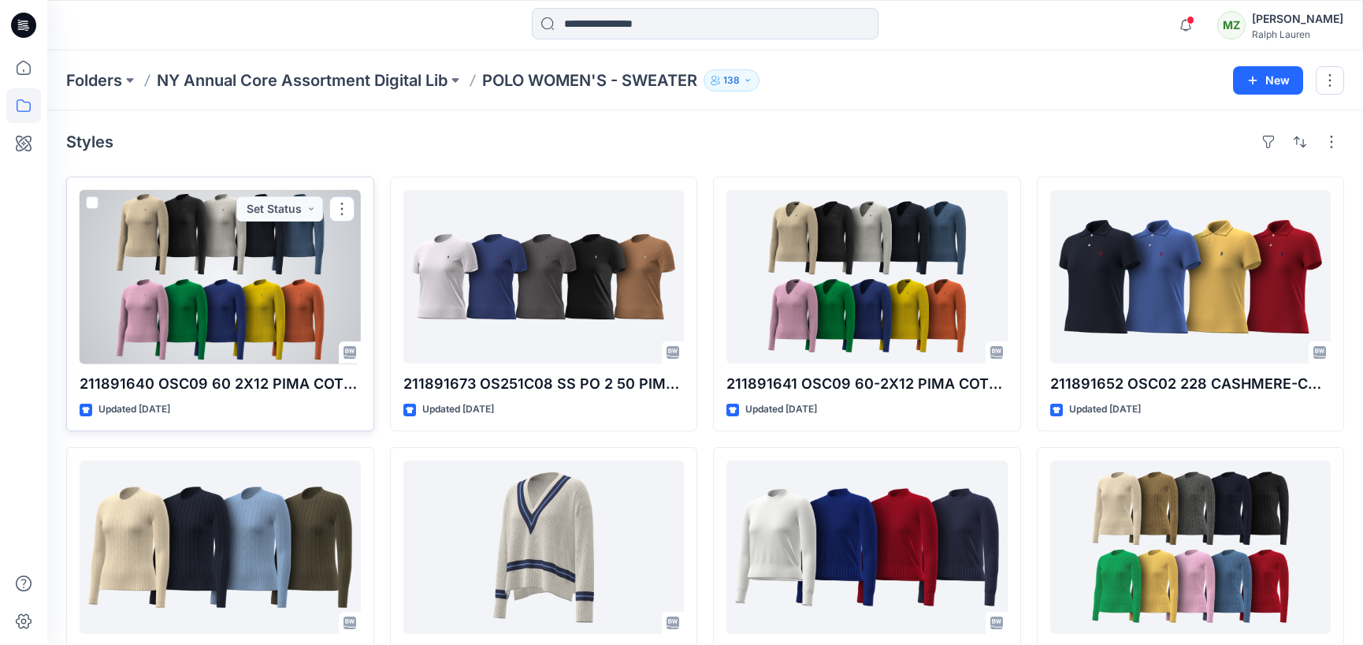
click at [228, 306] on div at bounding box center [220, 276] width 281 height 173
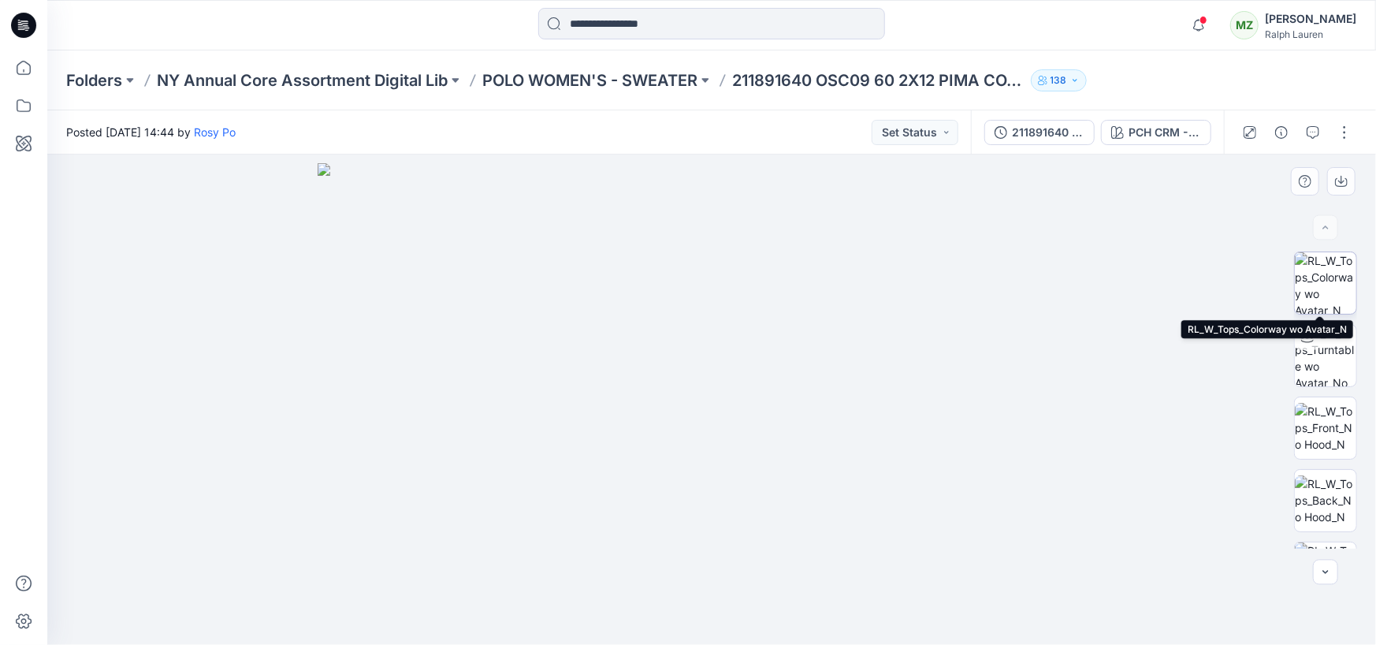
click at [1320, 281] on img at bounding box center [1325, 282] width 61 height 61
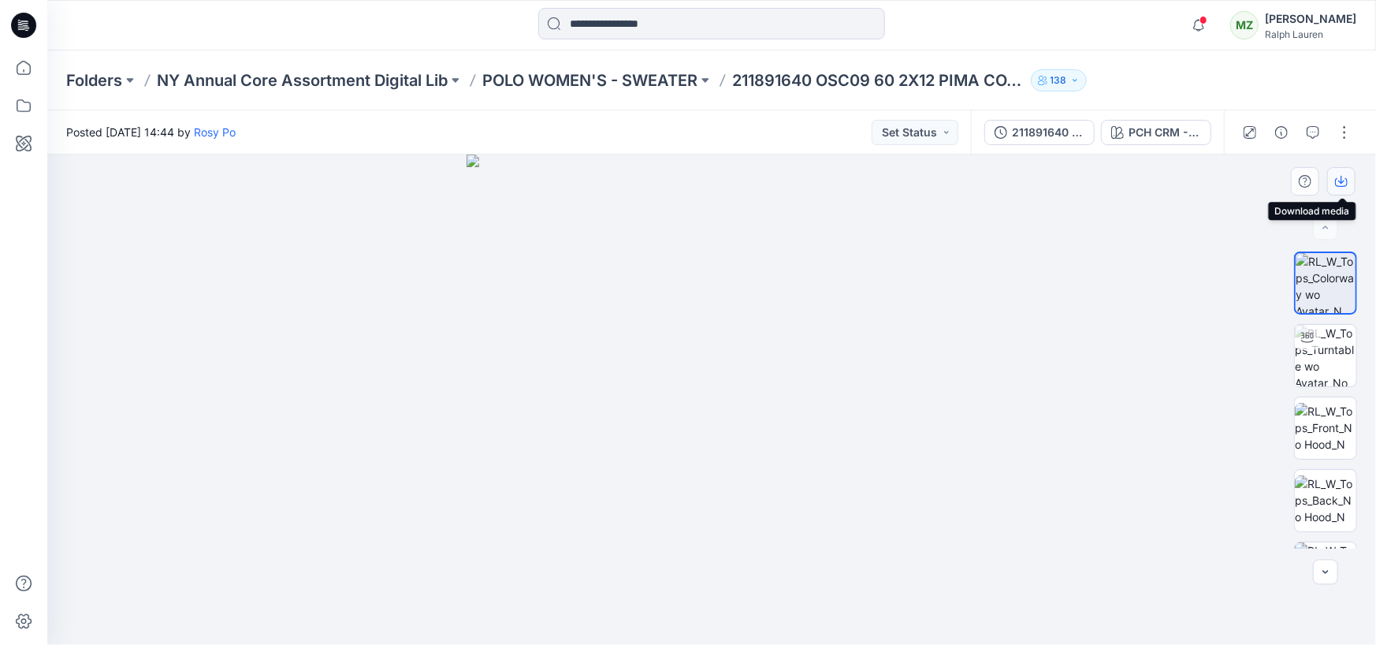
click at [1346, 184] on icon "button" at bounding box center [1341, 181] width 13 height 13
click at [1338, 179] on icon "button" at bounding box center [1341, 181] width 13 height 13
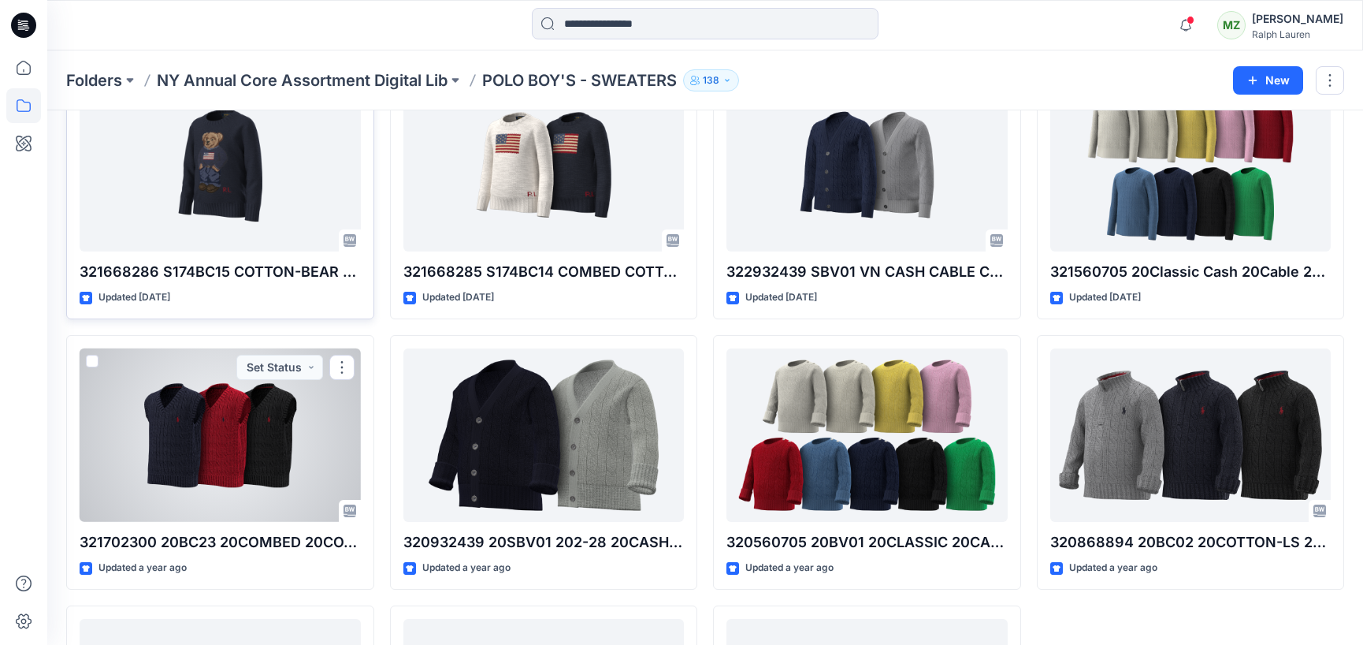
scroll to position [111, 0]
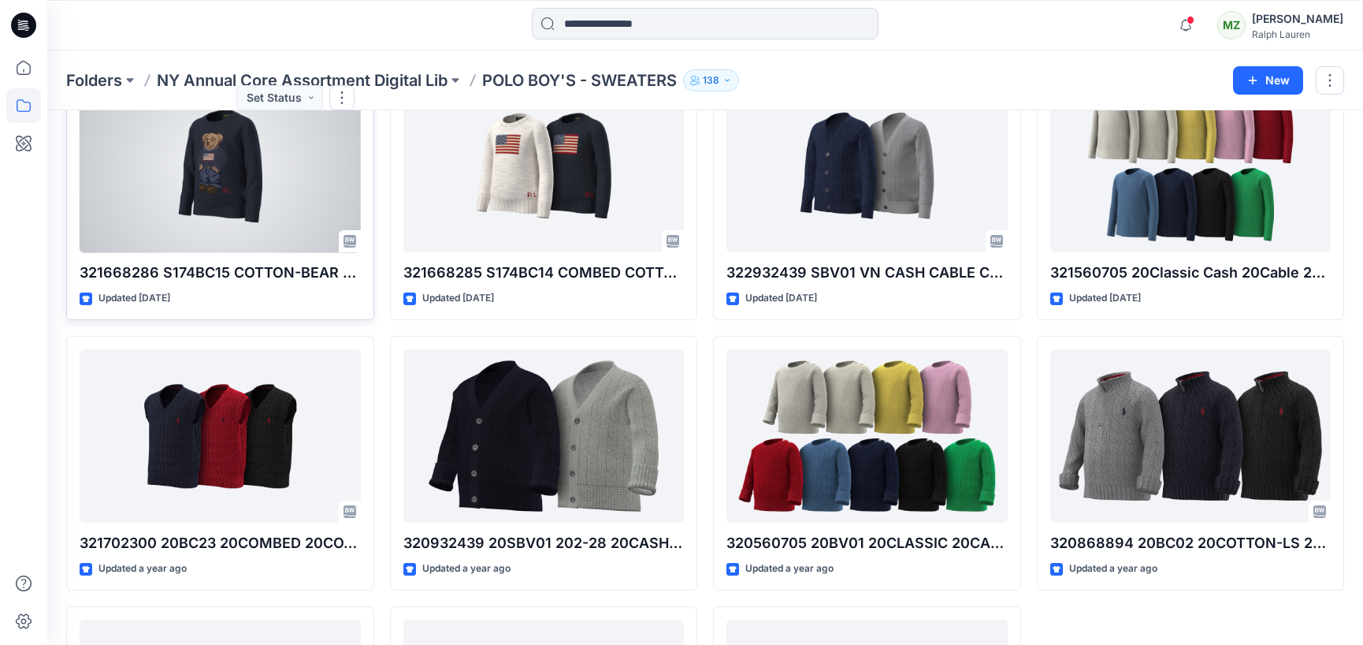
click at [236, 209] on div at bounding box center [220, 165] width 281 height 173
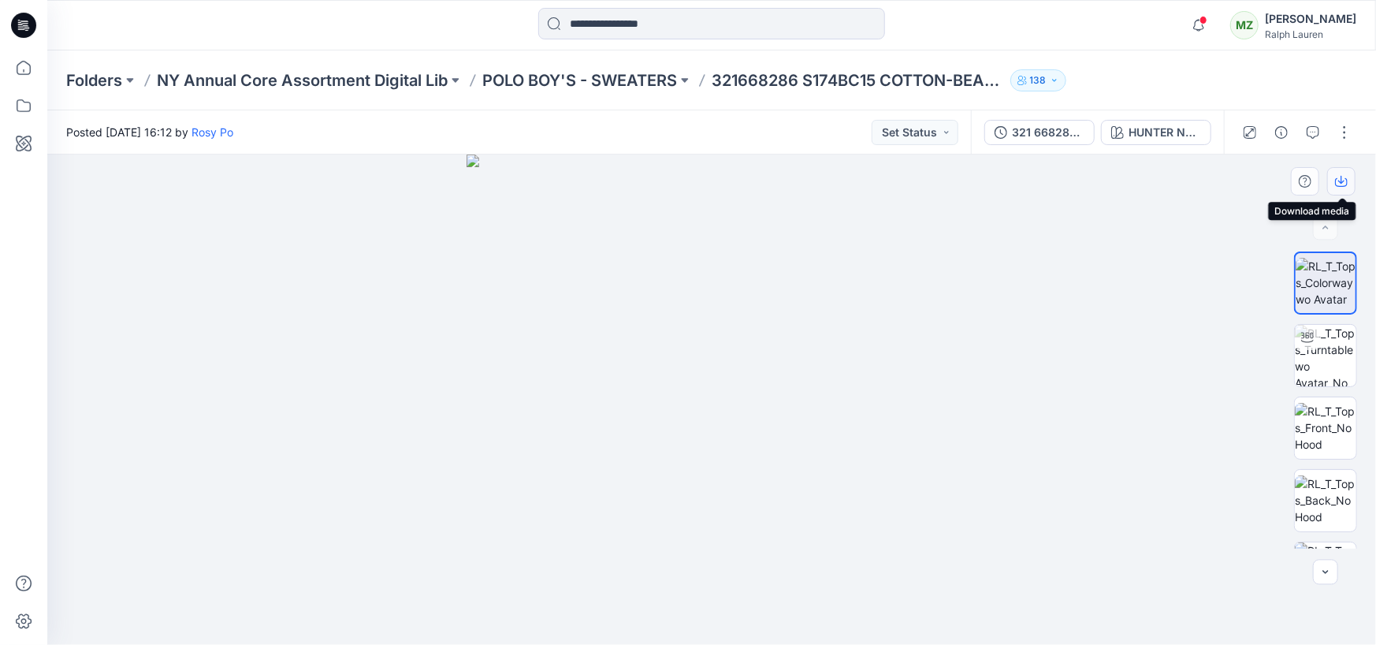
click at [1336, 183] on icon "button" at bounding box center [1341, 181] width 13 height 13
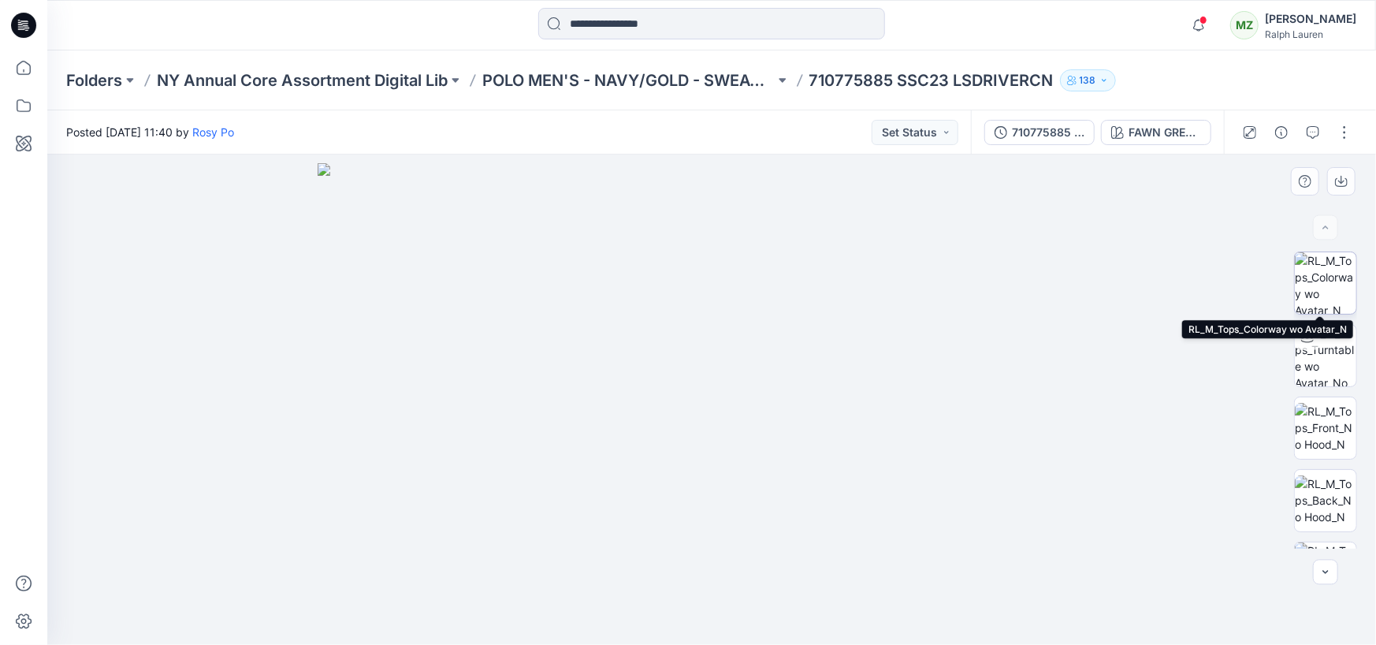
click at [1315, 285] on img at bounding box center [1325, 282] width 61 height 61
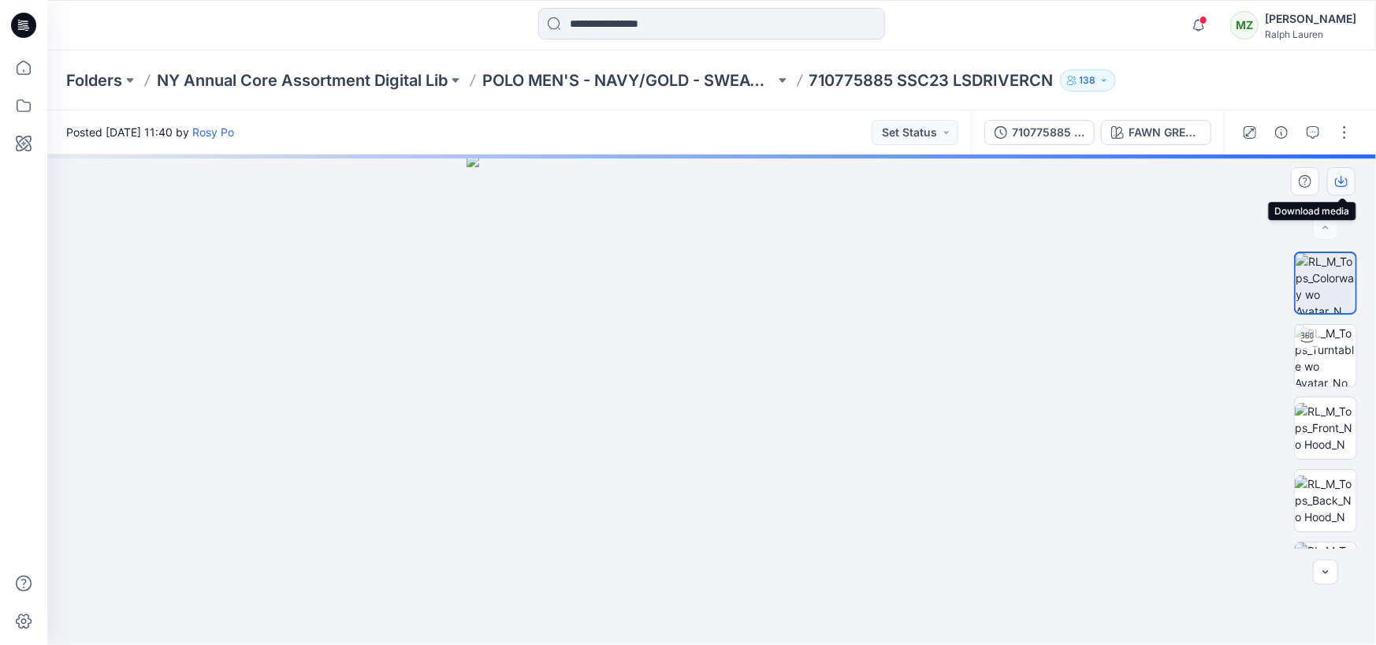
click at [1341, 181] on icon "button" at bounding box center [1341, 180] width 6 height 8
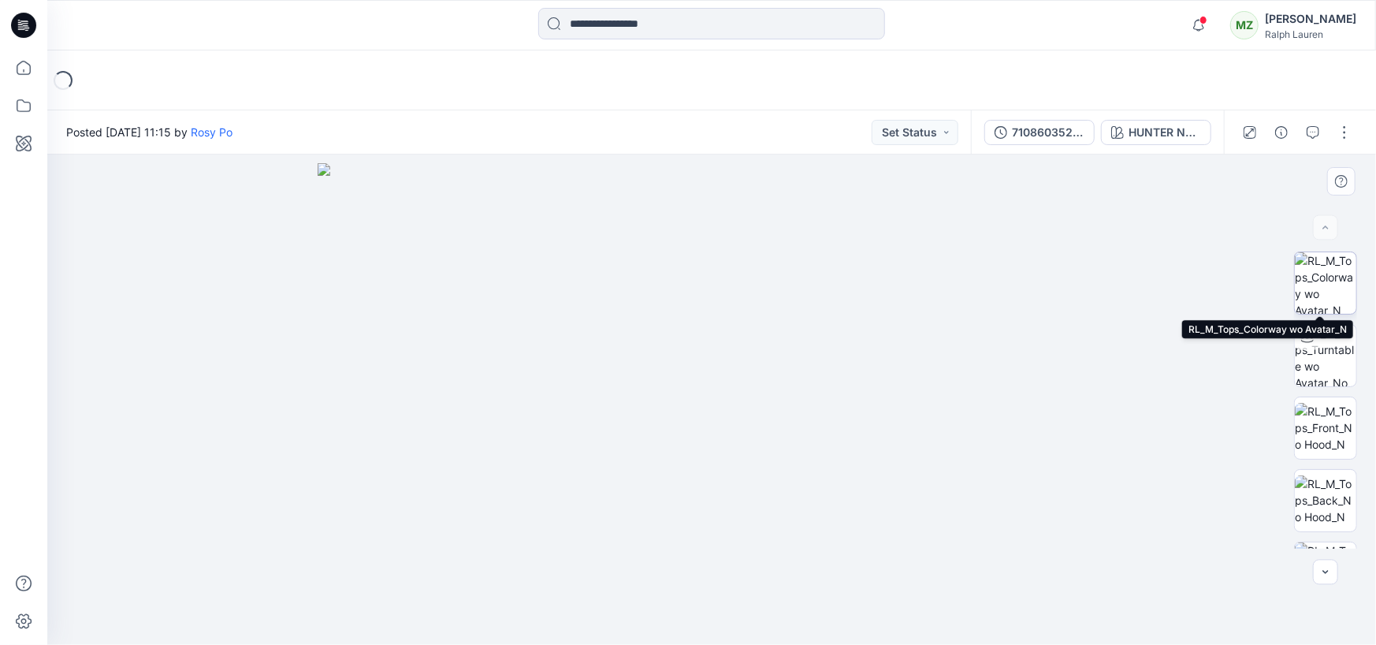
click at [1304, 279] on img at bounding box center [1325, 282] width 61 height 61
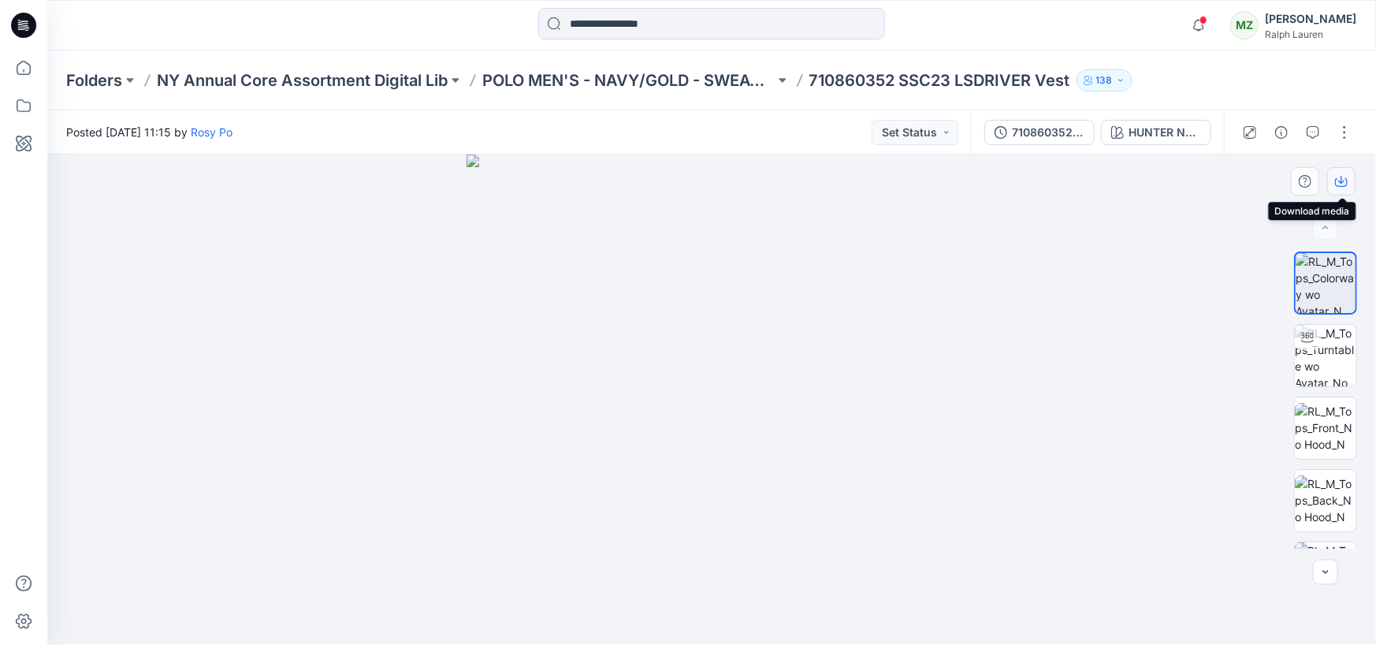
click at [1345, 176] on icon "button" at bounding box center [1341, 181] width 13 height 13
